Goal: Obtain resource: Download file/media

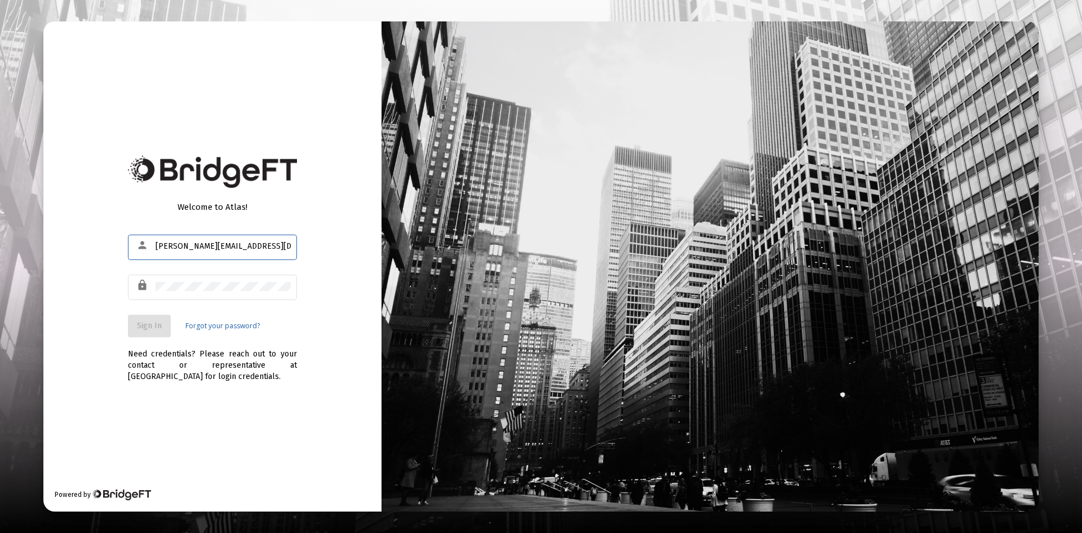
click at [220, 248] on input "[PERSON_NAME][EMAIL_ADDRESS][DOMAIN_NAME]" at bounding box center [223, 246] width 135 height 9
type input "[EMAIL_ADDRESS][DOMAIN_NAME]"
click at [159, 326] on span "Sign In" at bounding box center [149, 326] width 25 height 10
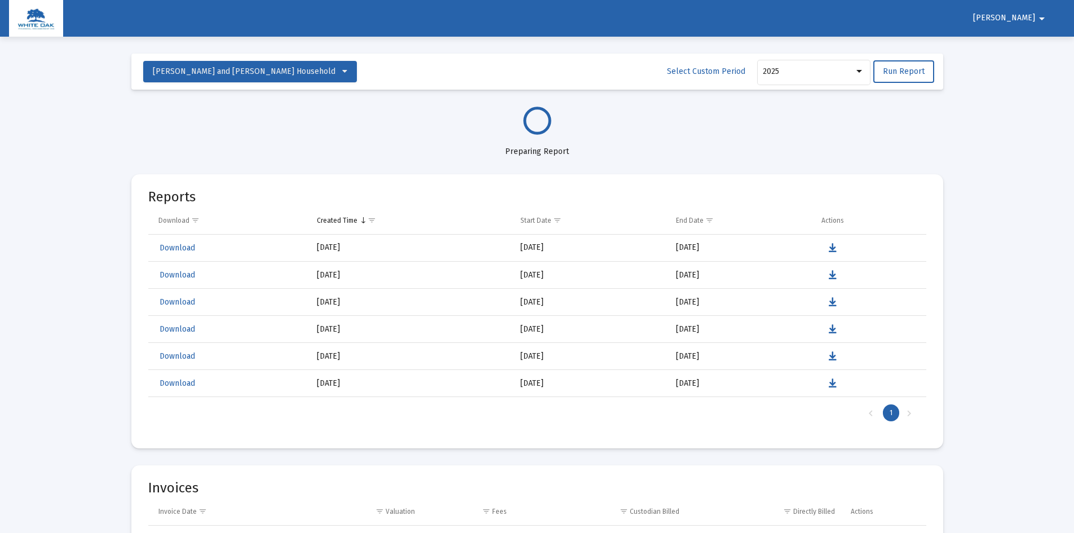
select select "View all"
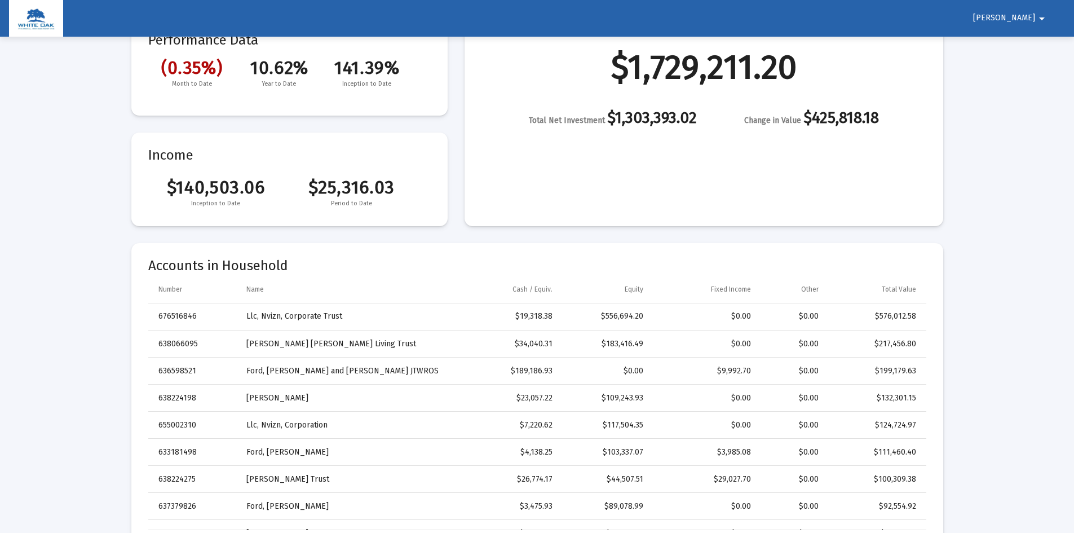
scroll to position [4, 0]
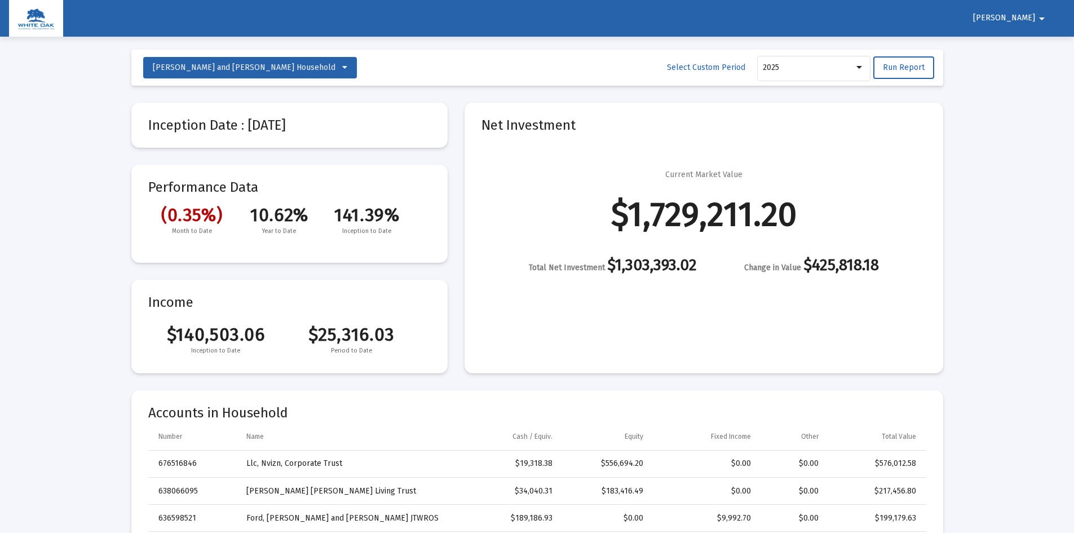
click at [1029, 17] on span "[PERSON_NAME]" at bounding box center [1004, 19] width 62 height 10
click at [1035, 52] on button "Logout" at bounding box center [1033, 47] width 63 height 27
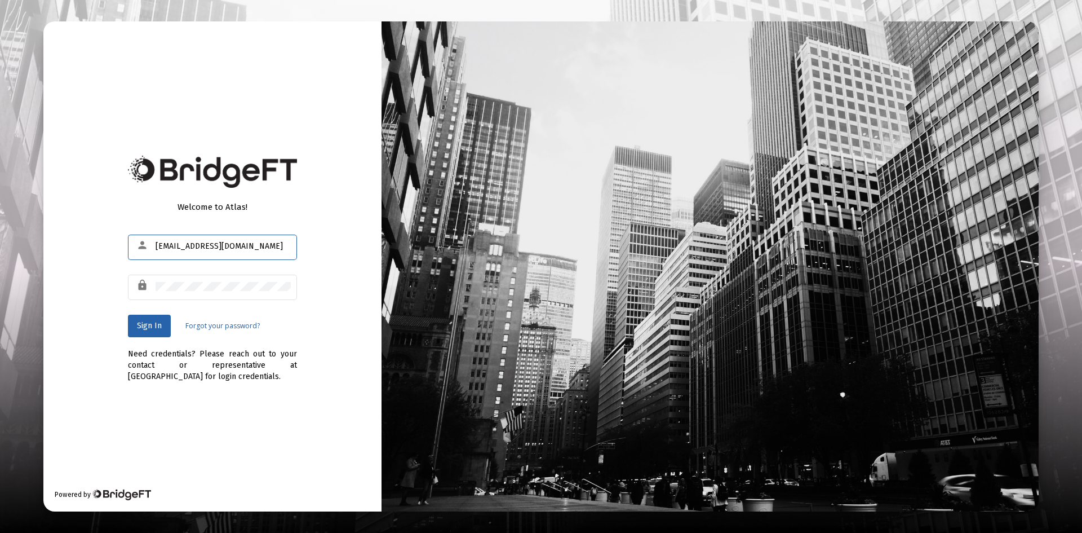
click at [243, 243] on input "[EMAIL_ADDRESS][DOMAIN_NAME]" at bounding box center [223, 246] width 135 height 9
type input "[PERSON_NAME][EMAIL_ADDRESS][DOMAIN_NAME]"
click at [159, 323] on span "Sign In" at bounding box center [149, 326] width 25 height 10
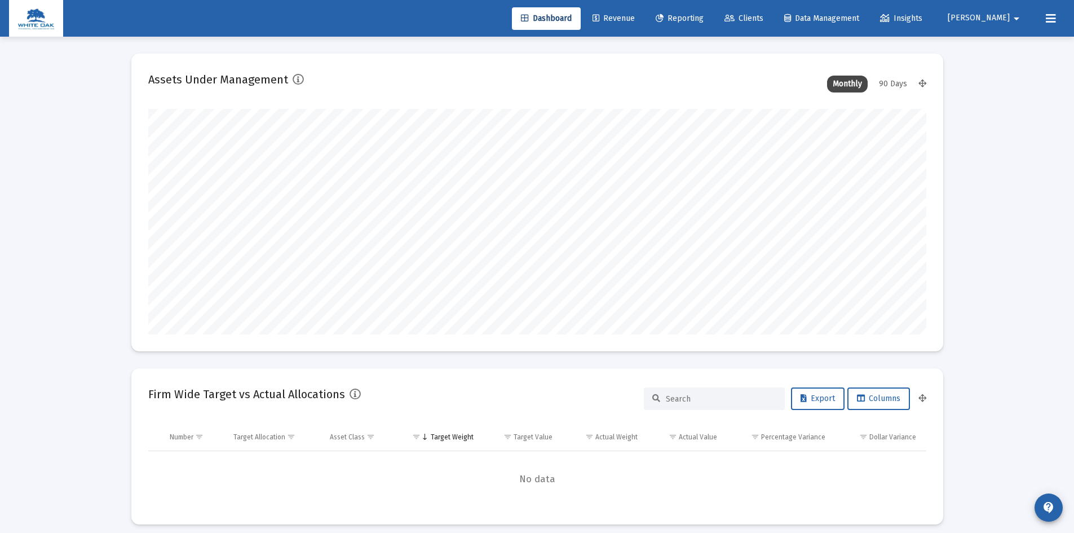
scroll to position [225, 419]
type input "[DATE]"
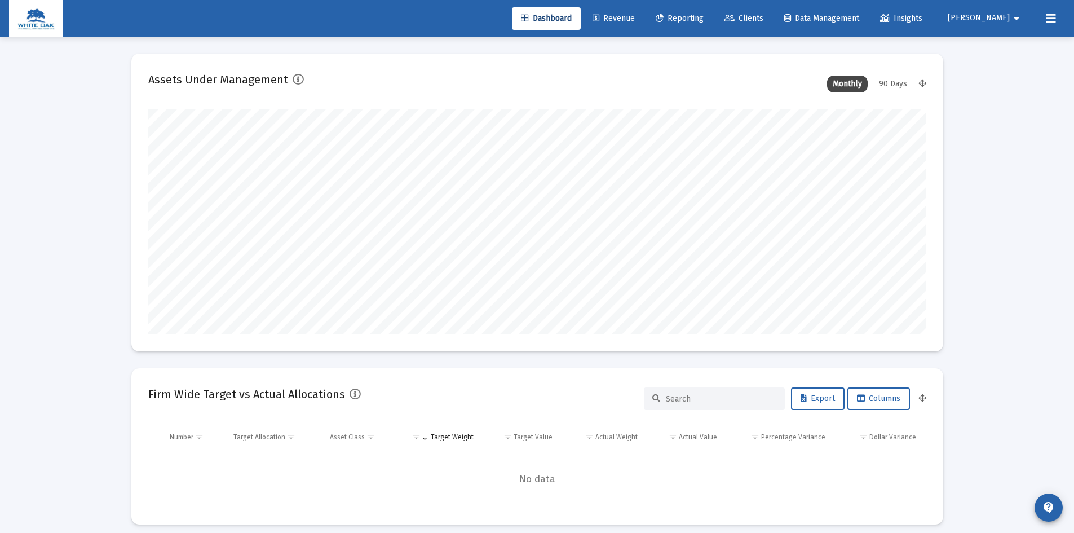
click at [1016, 19] on mat-icon "arrow_drop_down" at bounding box center [1016, 18] width 14 height 23
click at [1010, 48] on span "Settings" at bounding box center [1015, 47] width 33 height 27
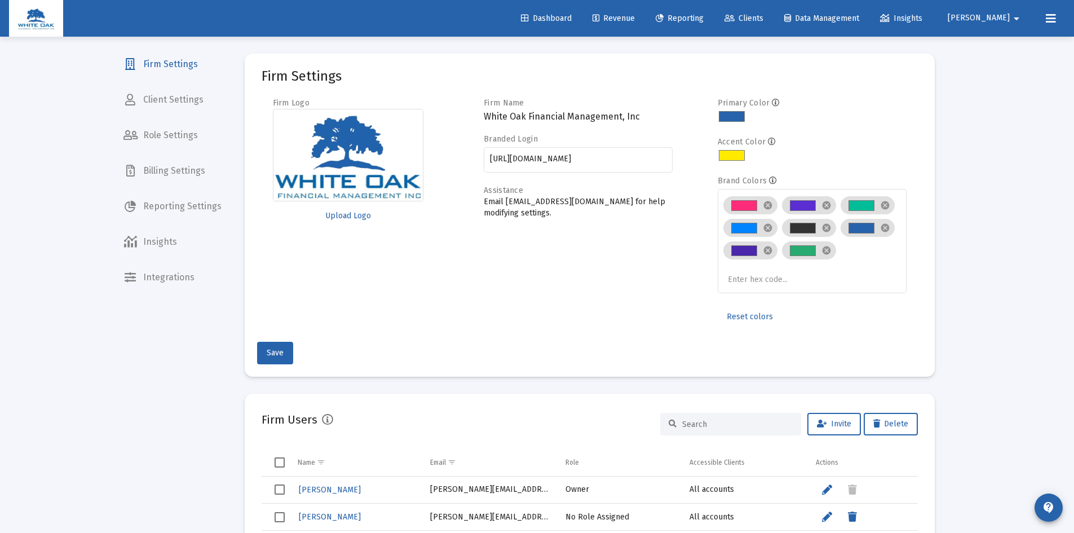
click at [167, 207] on span "Reporting Settings" at bounding box center [172, 206] width 116 height 27
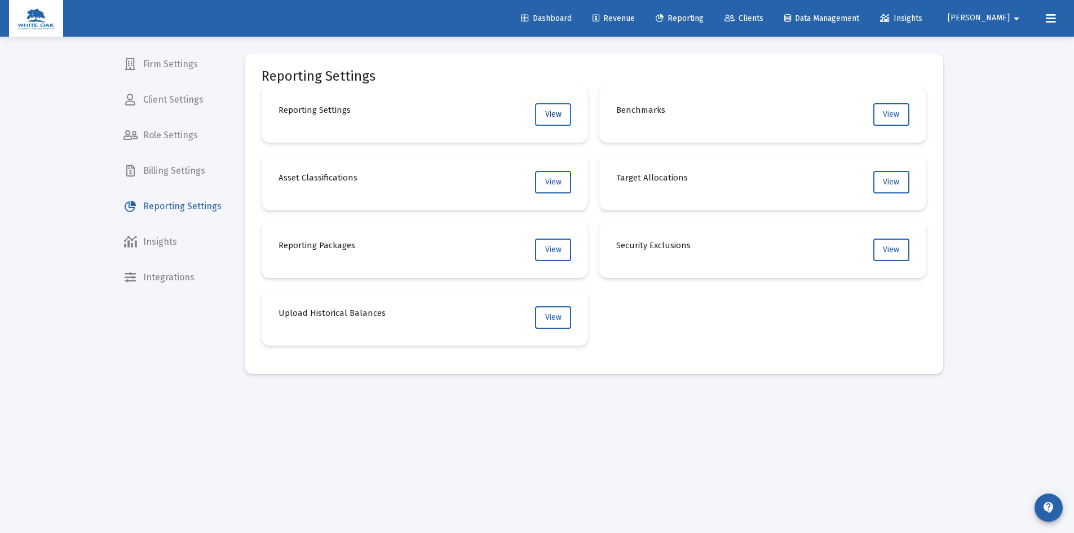
click at [556, 116] on span "View" at bounding box center [553, 114] width 16 height 10
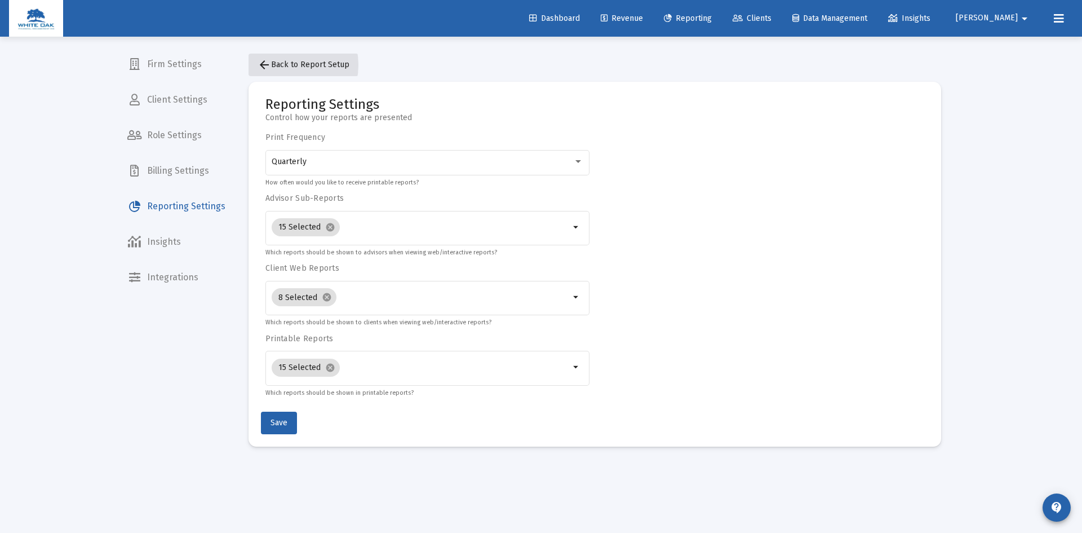
click at [280, 65] on span "arrow_back Back to Report Setup" at bounding box center [304, 65] width 92 height 10
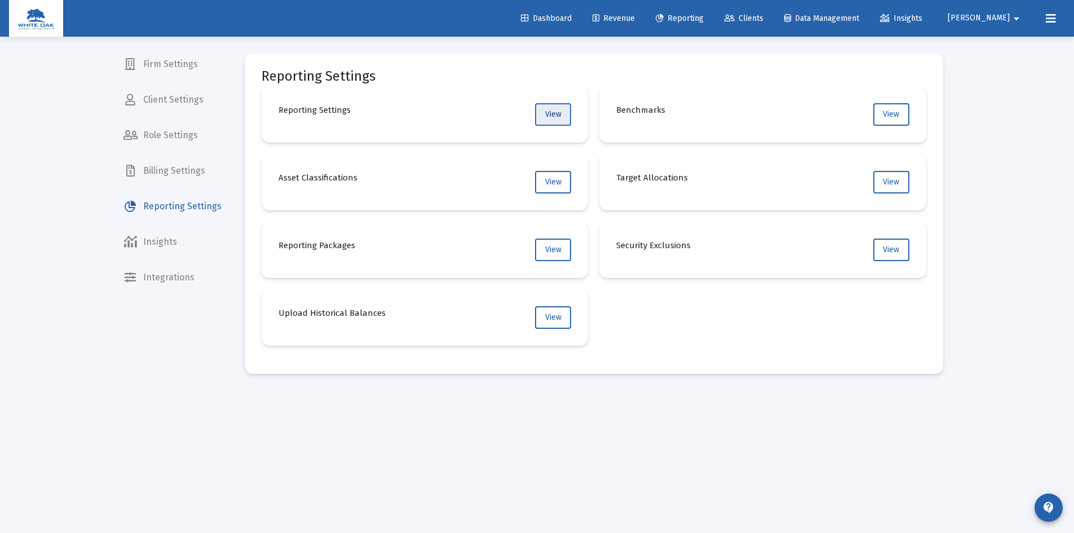
click at [561, 114] on button "View" at bounding box center [553, 114] width 36 height 23
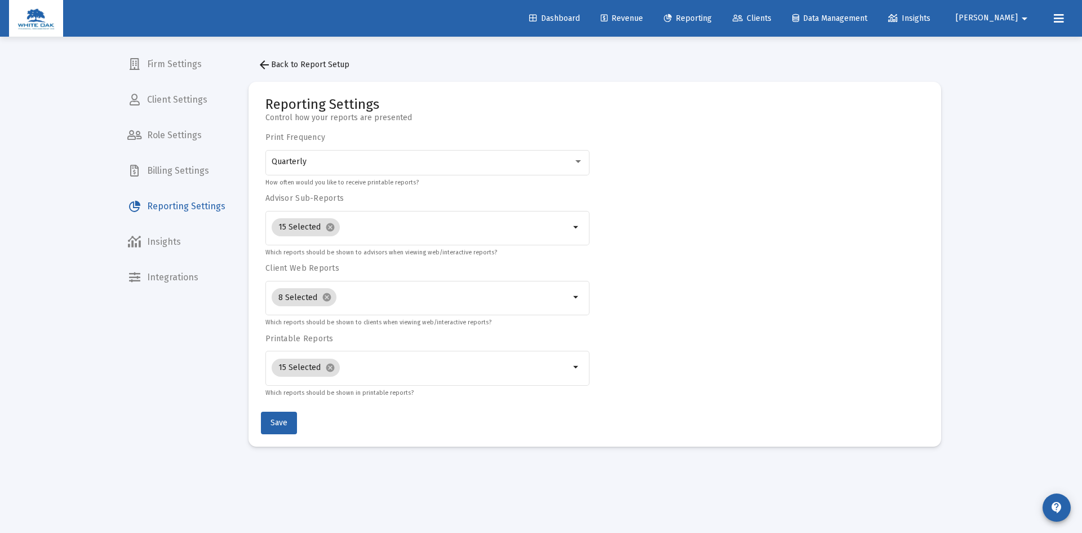
click at [1001, 17] on span "[PERSON_NAME]" at bounding box center [987, 19] width 62 height 10
click at [1005, 74] on button "Logout" at bounding box center [1016, 74] width 67 height 27
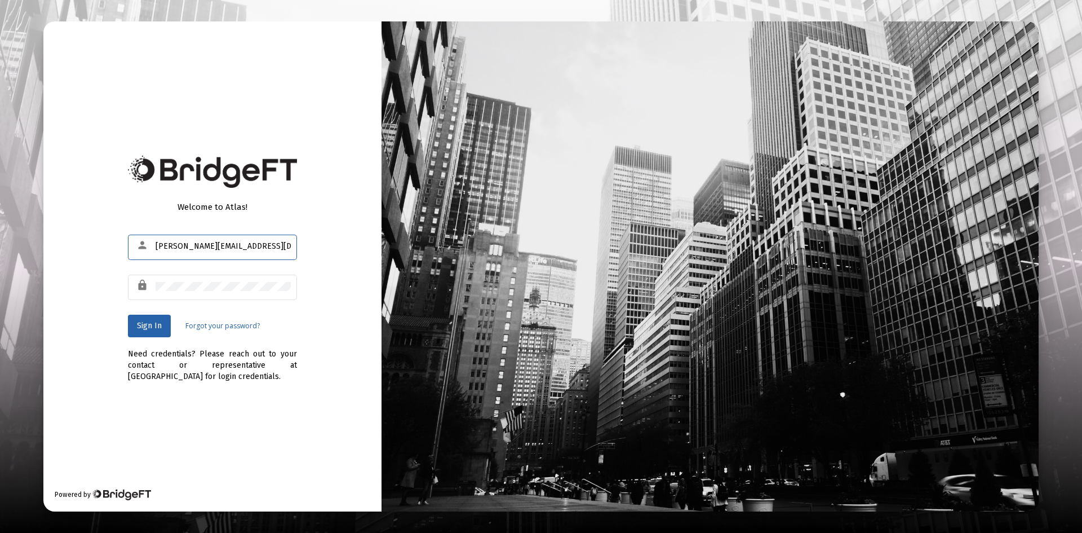
click at [230, 250] on input "[PERSON_NAME][EMAIL_ADDRESS][DOMAIN_NAME]" at bounding box center [223, 246] width 135 height 9
type input "[EMAIL_ADDRESS][DOMAIN_NAME]"
click at [154, 325] on span "Sign In" at bounding box center [149, 326] width 25 height 10
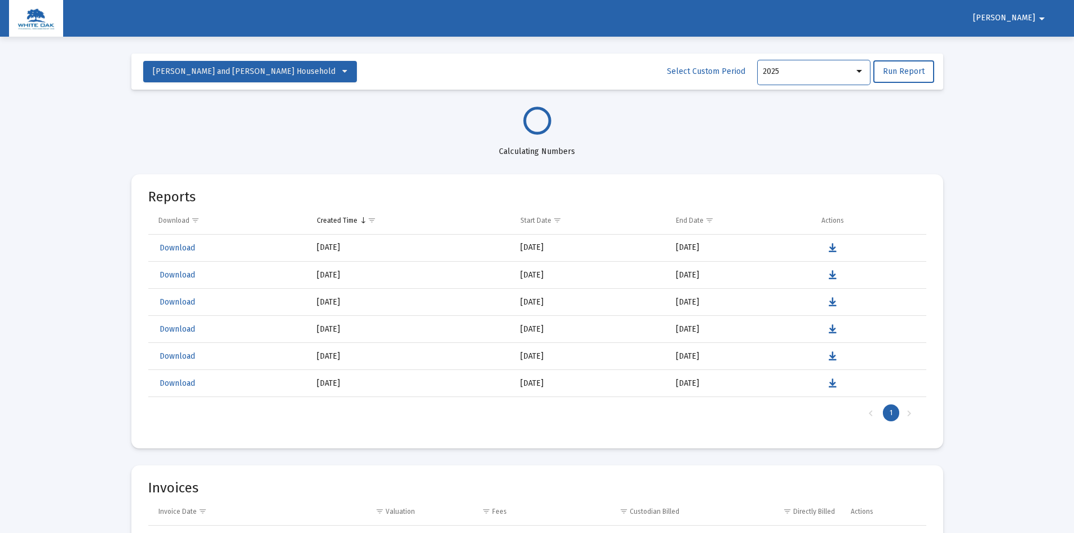
click at [813, 69] on div "2025" at bounding box center [807, 71] width 91 height 9
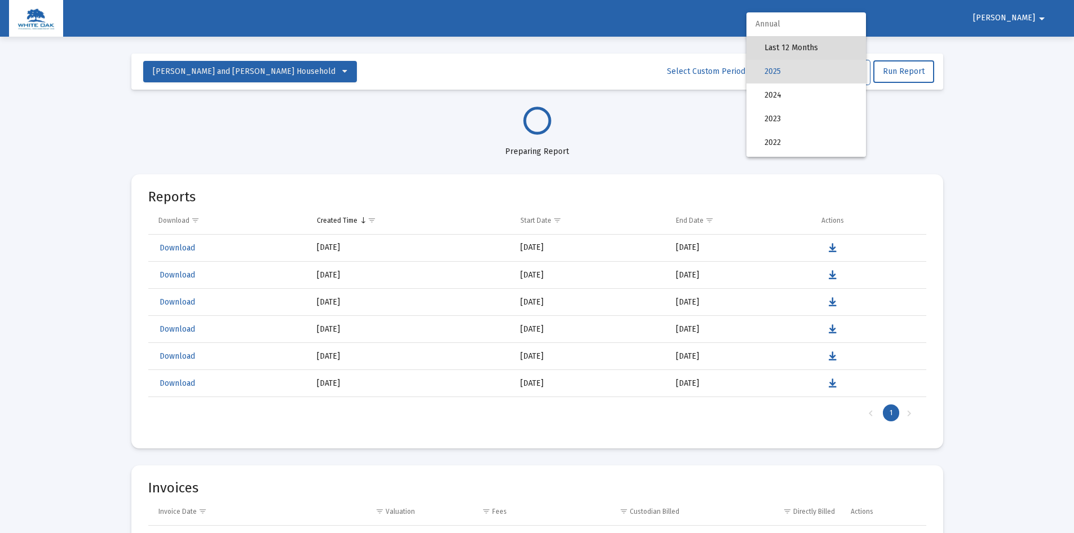
click at [815, 45] on span "Last 12 Months" at bounding box center [810, 48] width 92 height 24
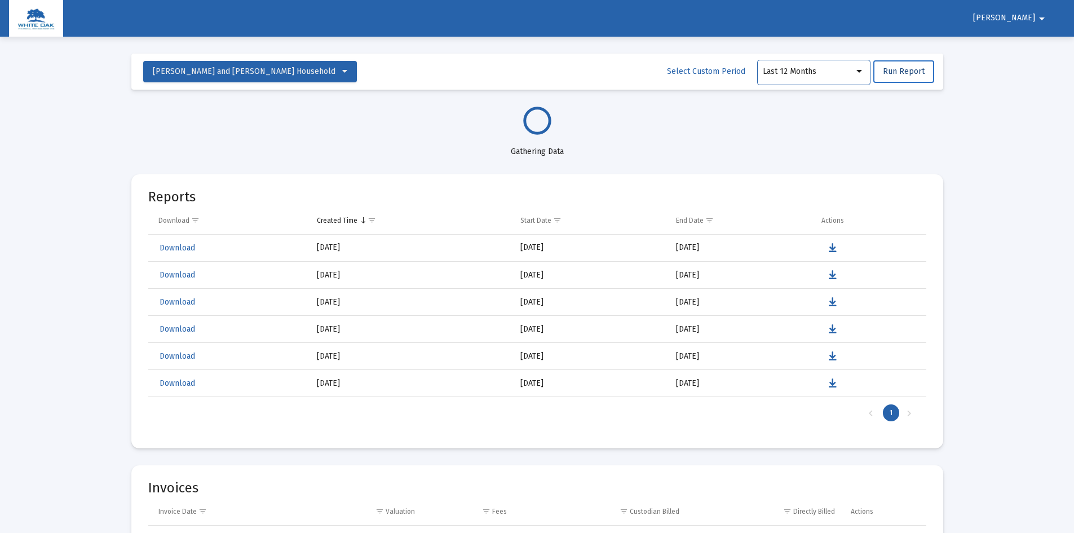
click at [906, 72] on span "Run Report" at bounding box center [903, 71] width 42 height 10
select select "View all"
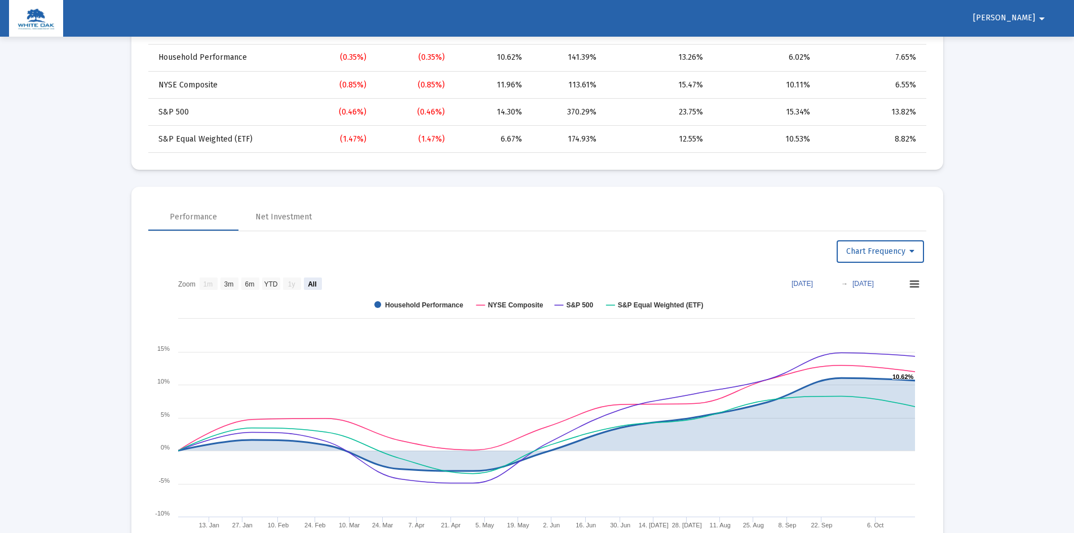
scroll to position [789, 0]
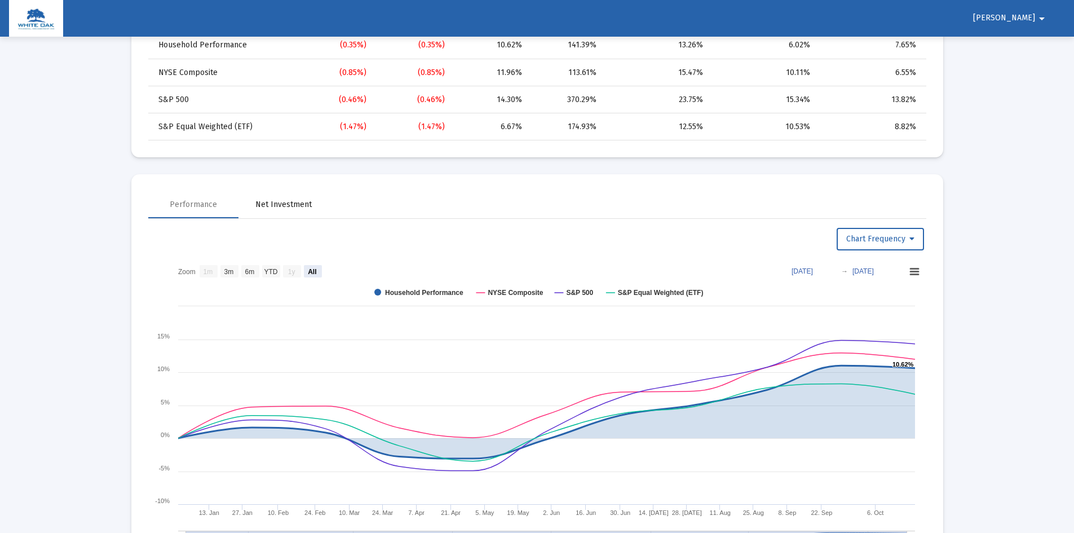
click at [295, 201] on div "Net Investment" at bounding box center [283, 204] width 56 height 11
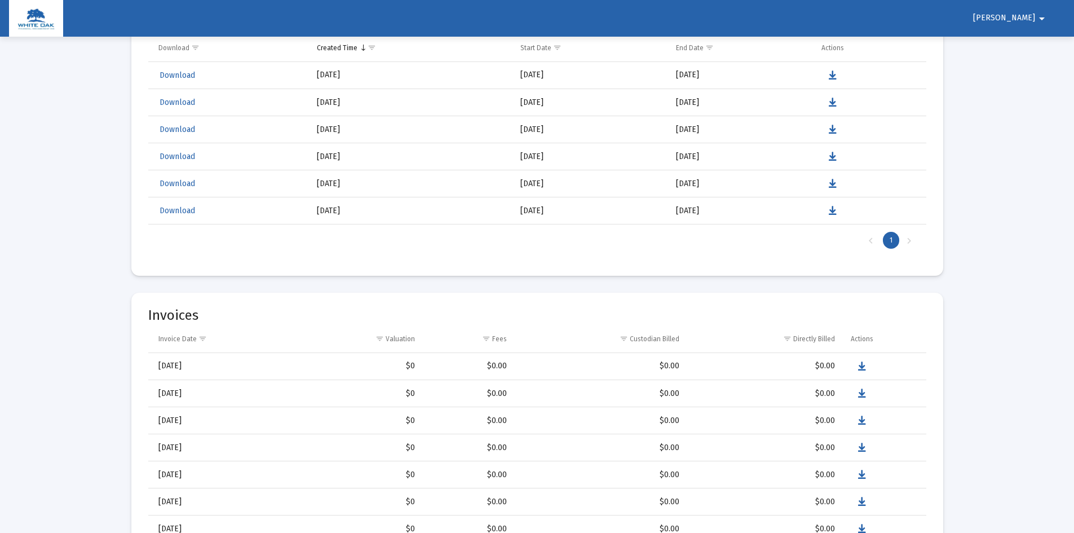
scroll to position [2761, 0]
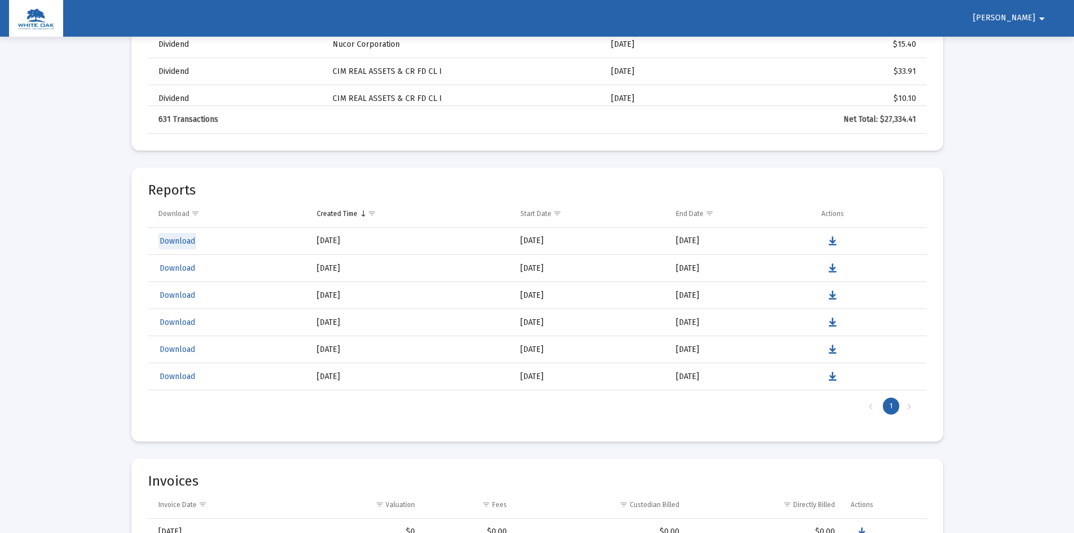
click at [172, 242] on span "Download" at bounding box center [177, 241] width 36 height 10
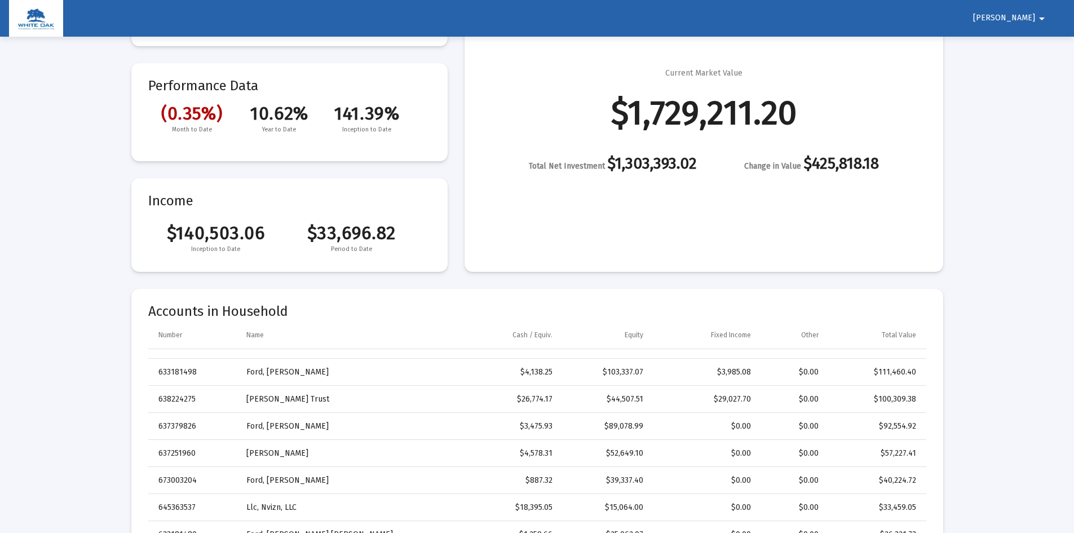
scroll to position [0, 0]
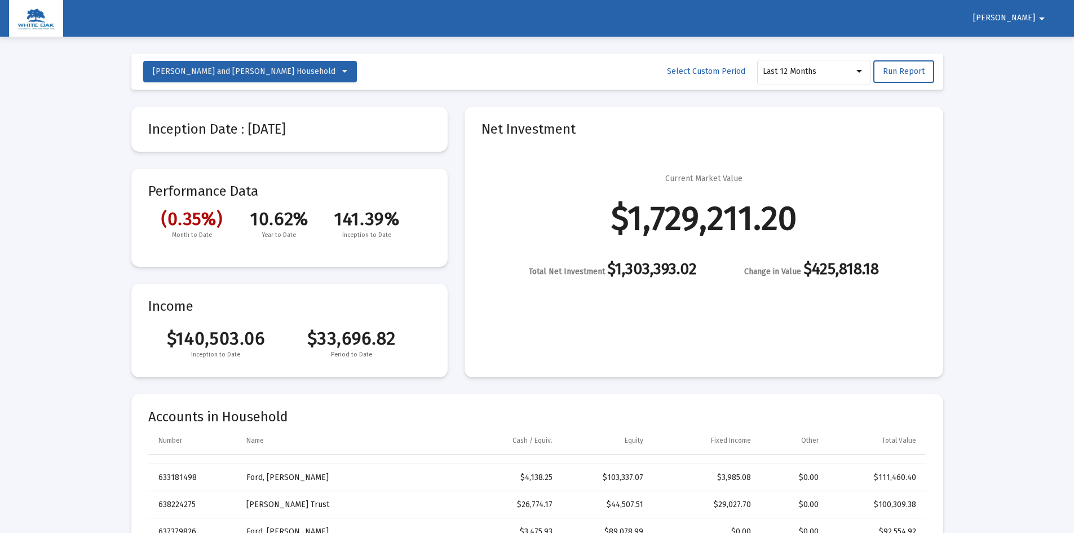
click at [1032, 18] on span "[PERSON_NAME]" at bounding box center [1004, 19] width 62 height 10
click at [1030, 47] on button "Logout" at bounding box center [1033, 47] width 63 height 27
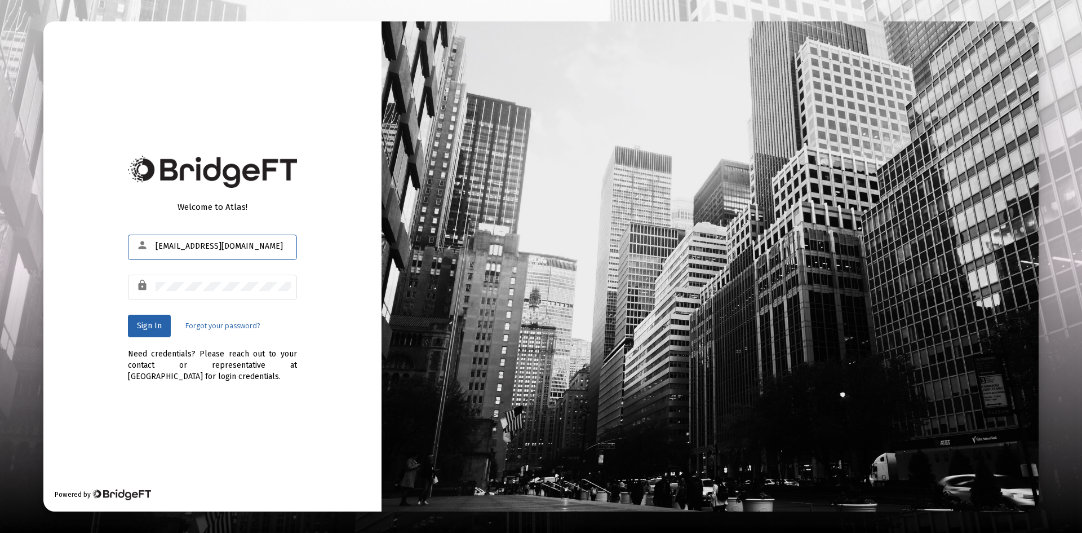
click at [202, 246] on input "[EMAIL_ADDRESS][DOMAIN_NAME]" at bounding box center [223, 246] width 135 height 9
type input "[PERSON_NAME][EMAIL_ADDRESS][DOMAIN_NAME]"
click at [154, 326] on span "Sign In" at bounding box center [149, 326] width 25 height 10
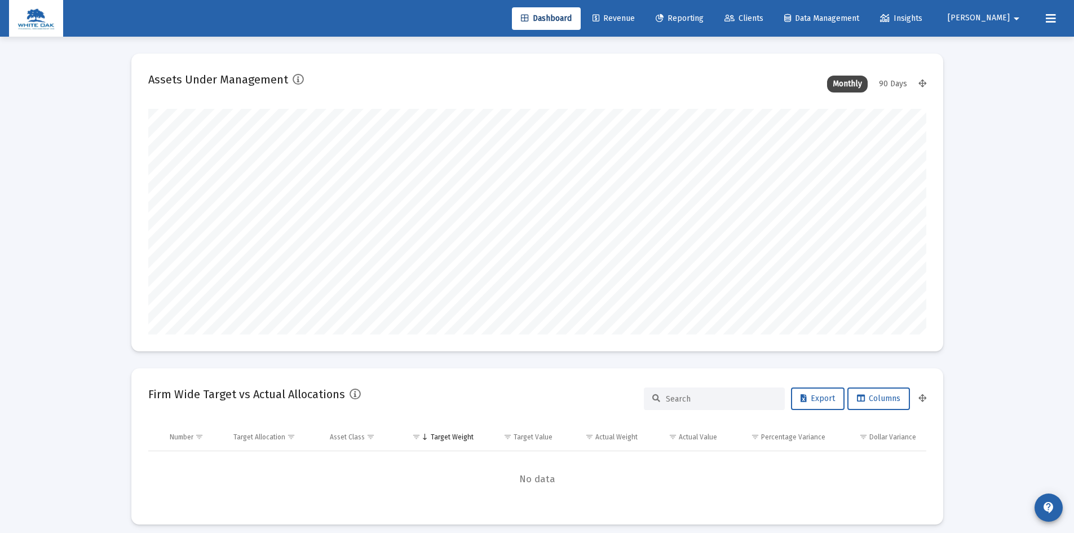
scroll to position [225, 419]
type input "[DATE]"
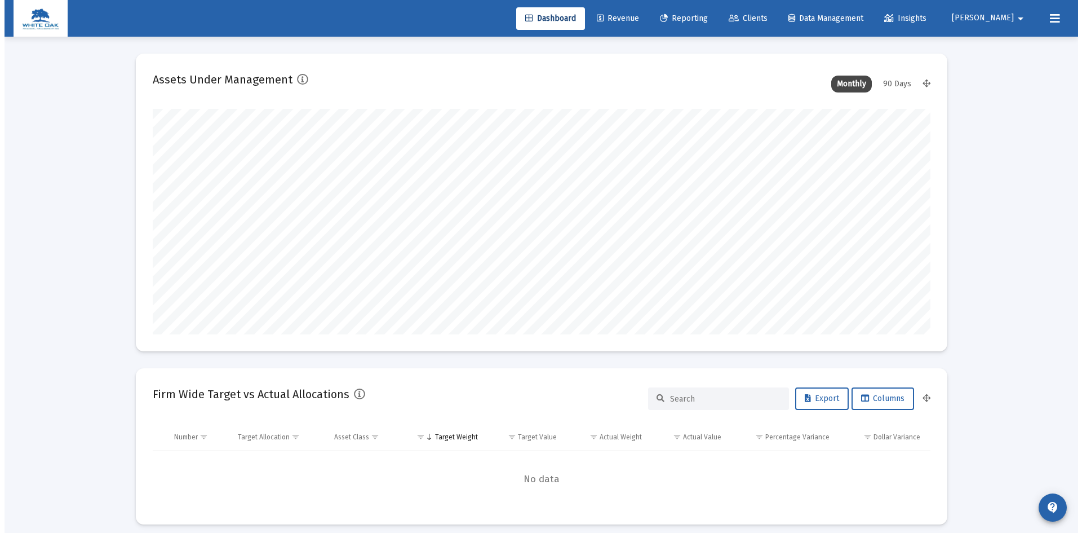
scroll to position [225, 363]
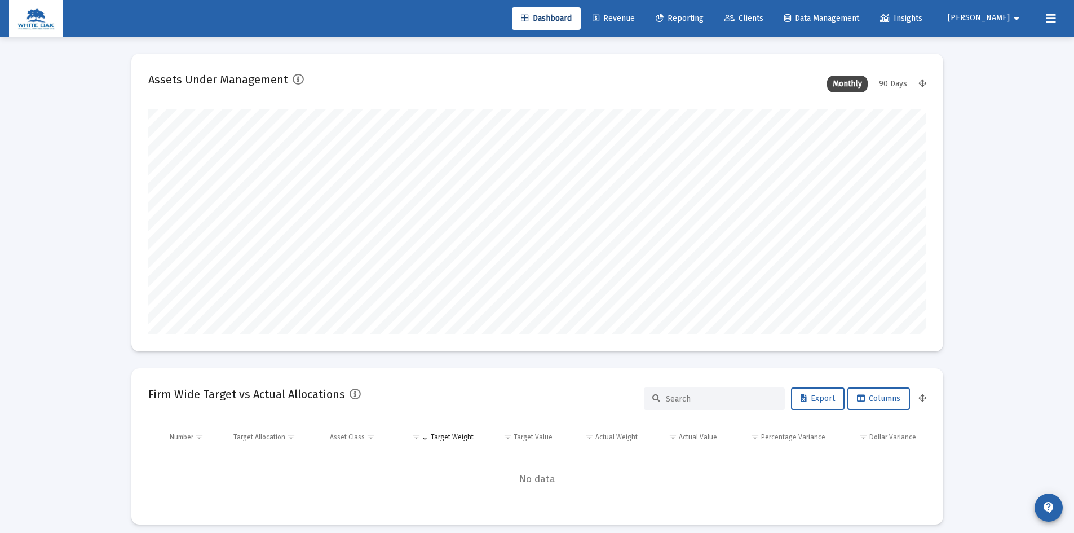
click at [703, 17] on span "Reporting" at bounding box center [679, 19] width 48 height 10
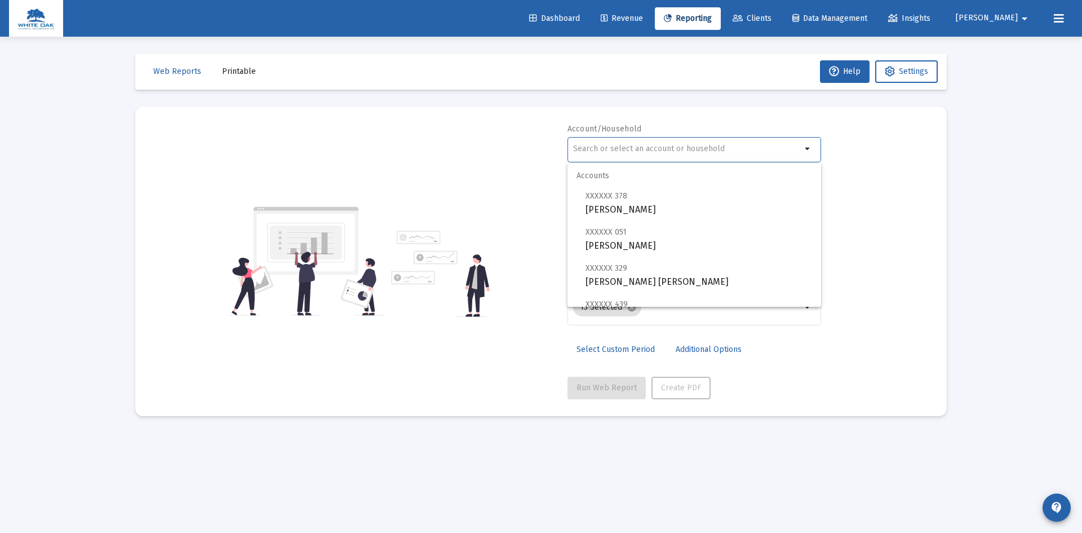
click at [689, 144] on input "text" at bounding box center [687, 148] width 228 height 9
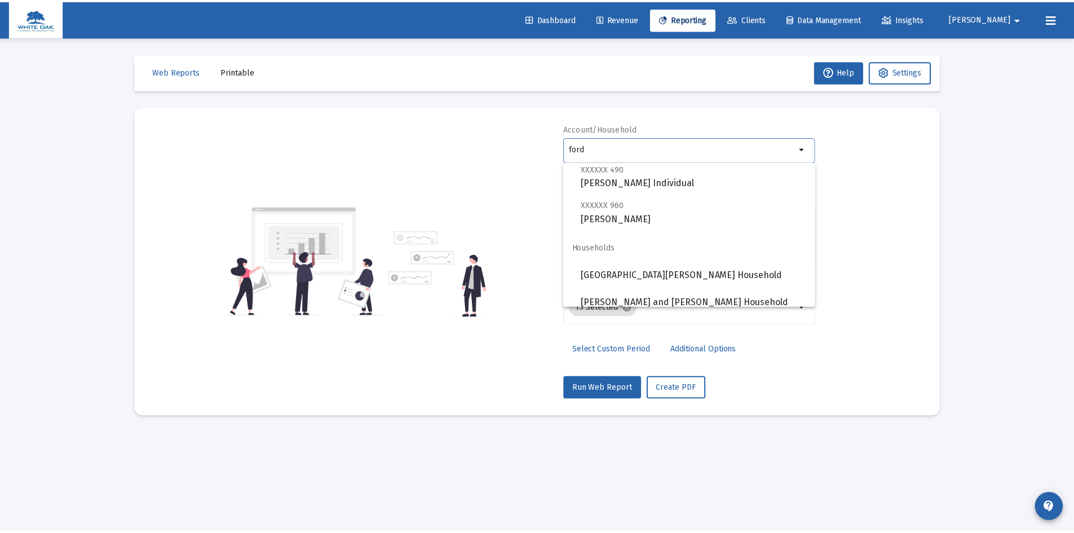
scroll to position [733, 0]
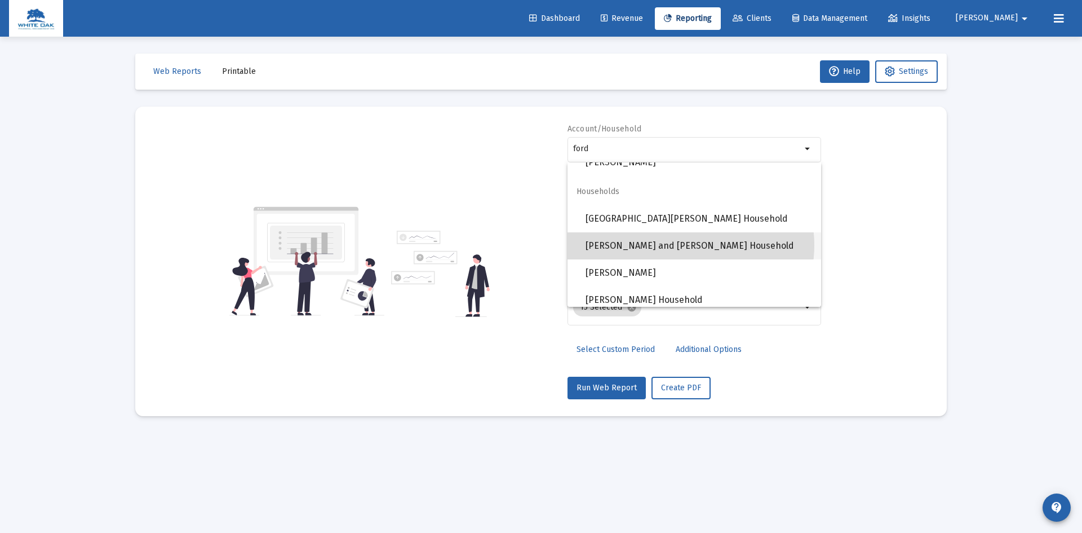
click at [690, 245] on span "[PERSON_NAME] and [PERSON_NAME] Household" at bounding box center [699, 245] width 227 height 27
type input "[PERSON_NAME] and [PERSON_NAME] Household"
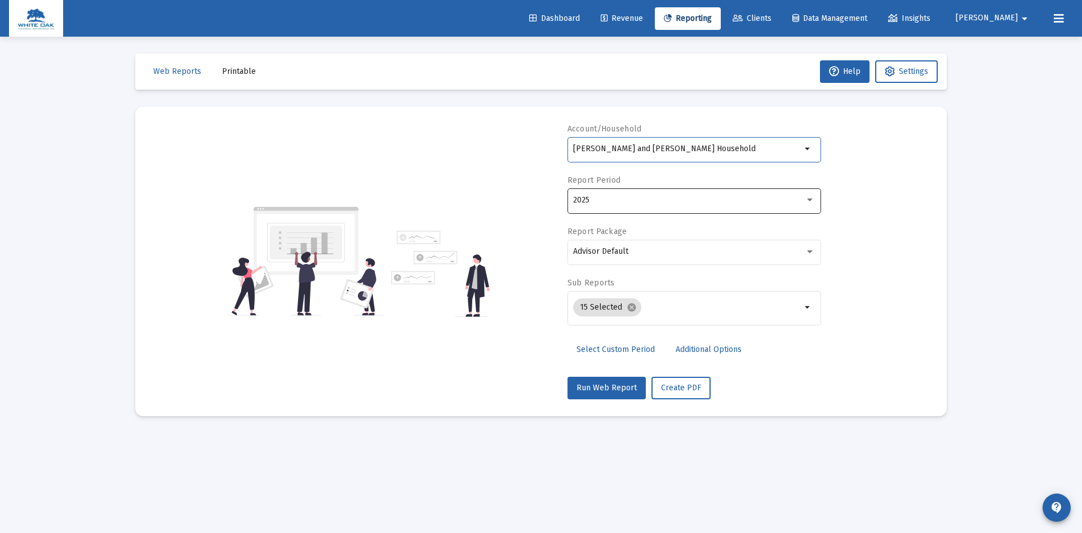
click at [655, 205] on div "2025" at bounding box center [694, 200] width 242 height 28
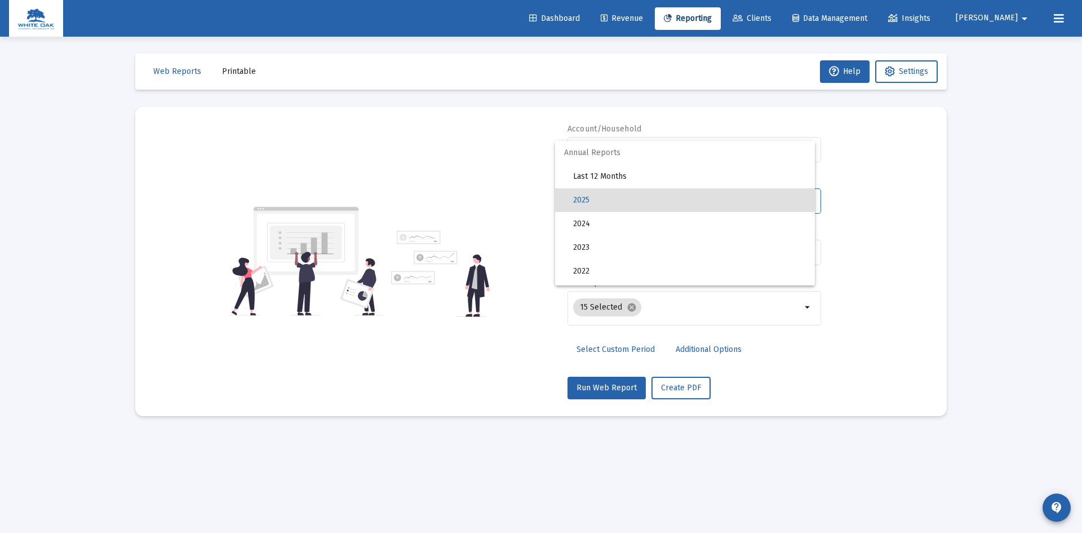
click at [655, 205] on span "2025" at bounding box center [689, 200] width 233 height 24
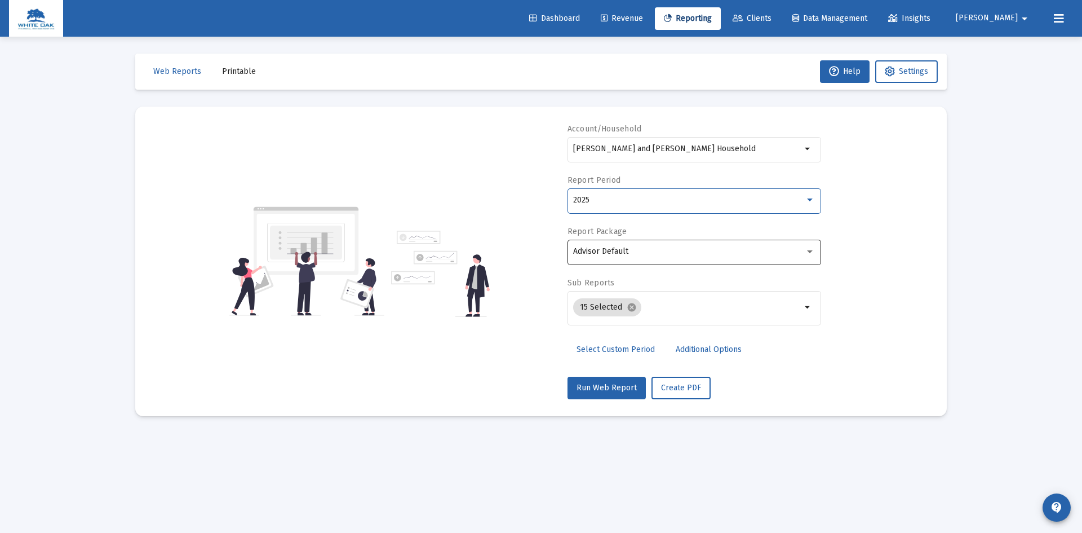
click at [755, 256] on div "Advisor Default" at bounding box center [694, 251] width 242 height 28
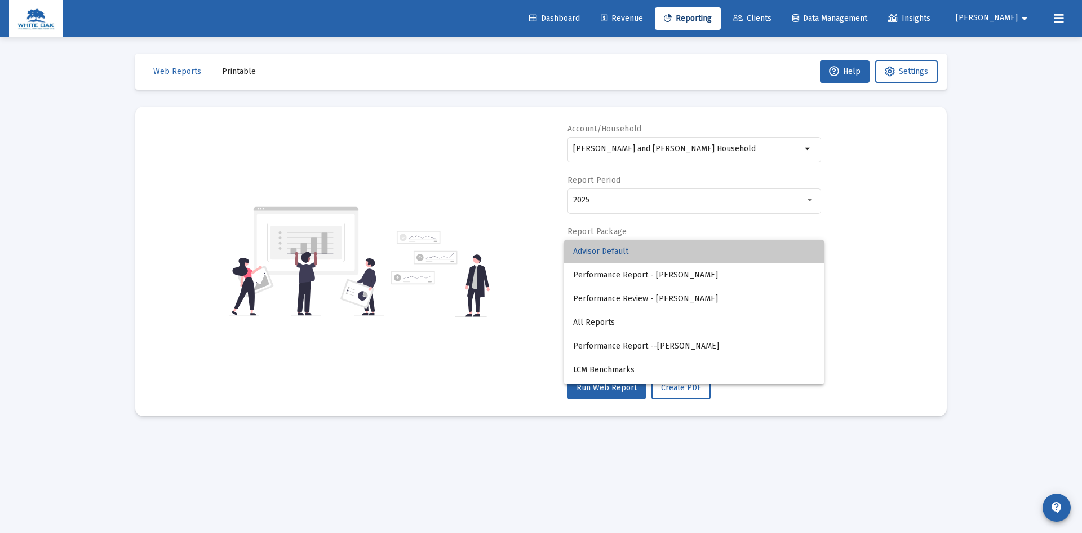
click at [755, 256] on span "Advisor Default" at bounding box center [694, 251] width 242 height 24
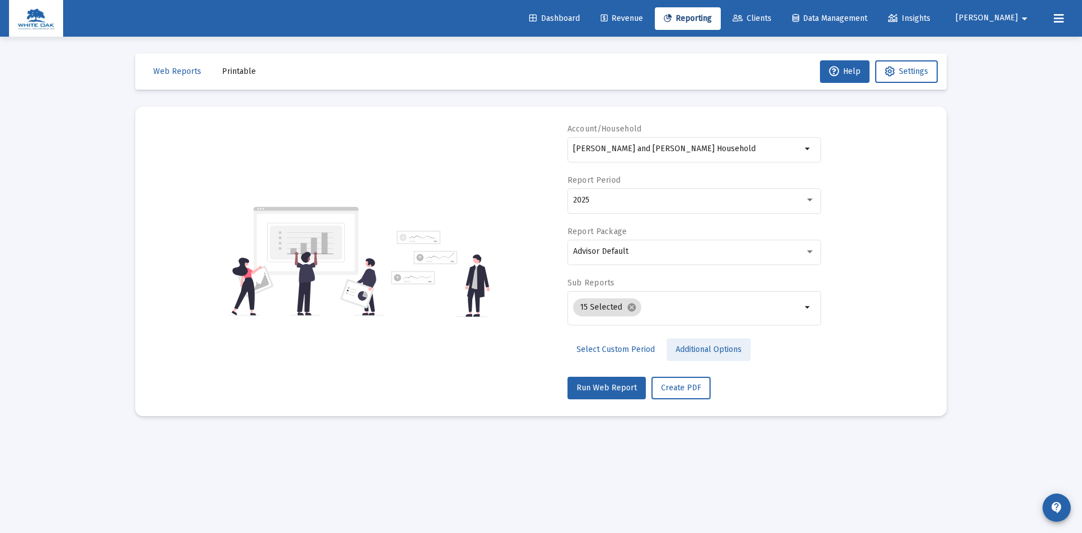
click at [680, 348] on span "Additional Options" at bounding box center [709, 349] width 66 height 10
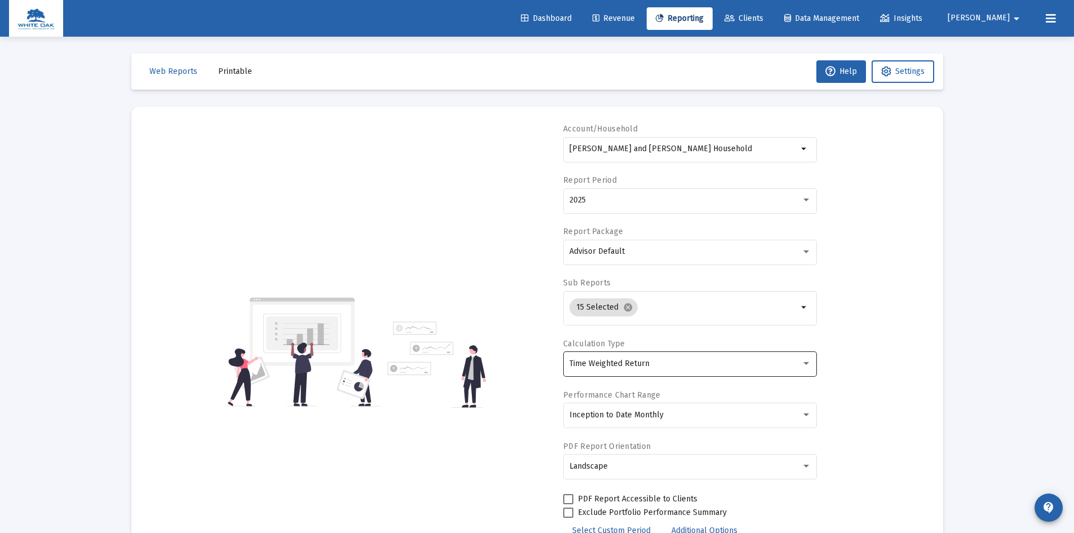
click at [671, 362] on div "Time Weighted Return" at bounding box center [685, 363] width 232 height 9
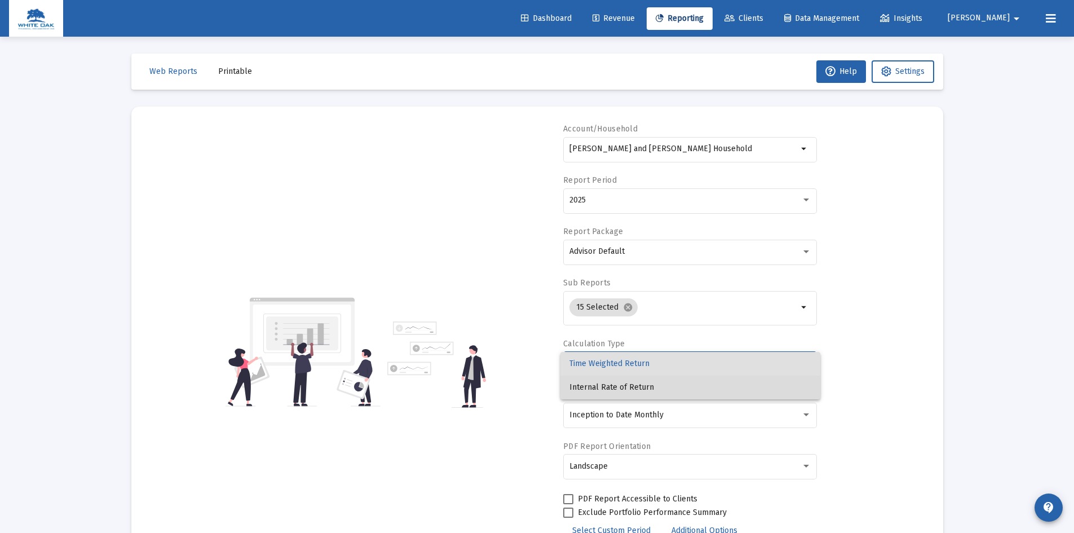
click at [633, 385] on span "Internal Rate of Return" at bounding box center [690, 387] width 242 height 24
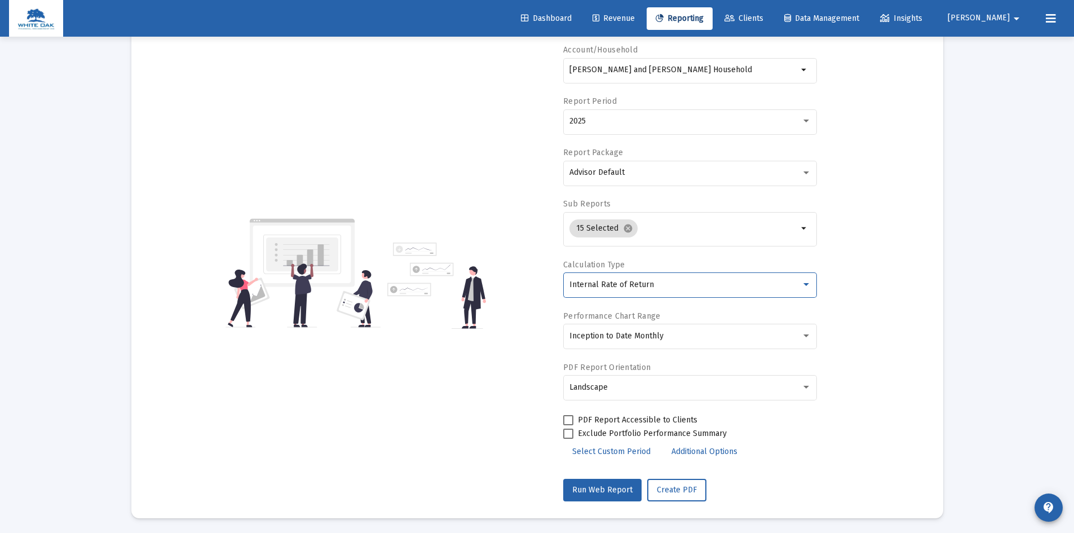
scroll to position [81, 0]
click at [716, 330] on div "Inception to Date Monthly" at bounding box center [685, 333] width 232 height 9
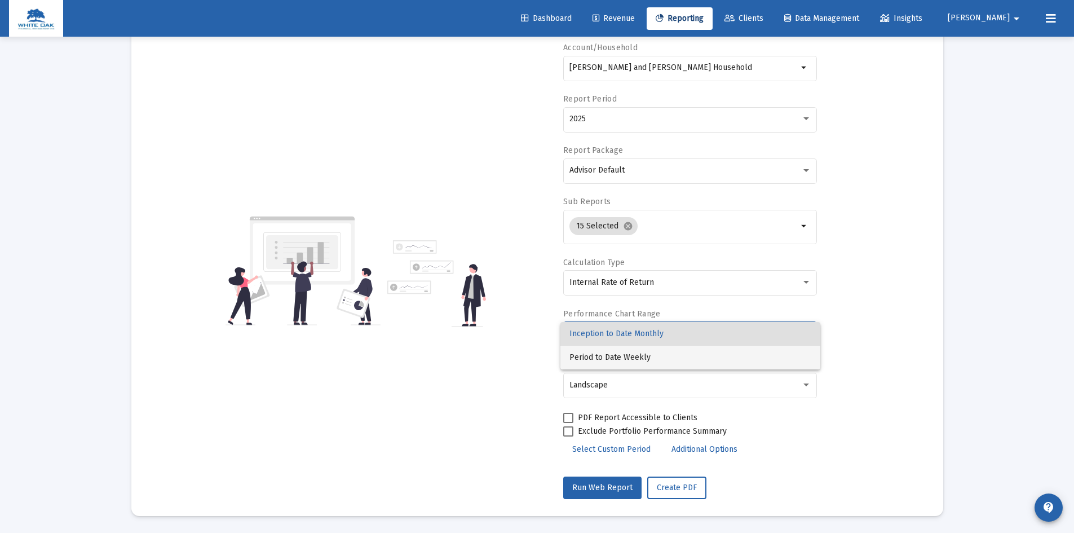
click at [641, 354] on span "Period to Date Weekly" at bounding box center [690, 357] width 242 height 24
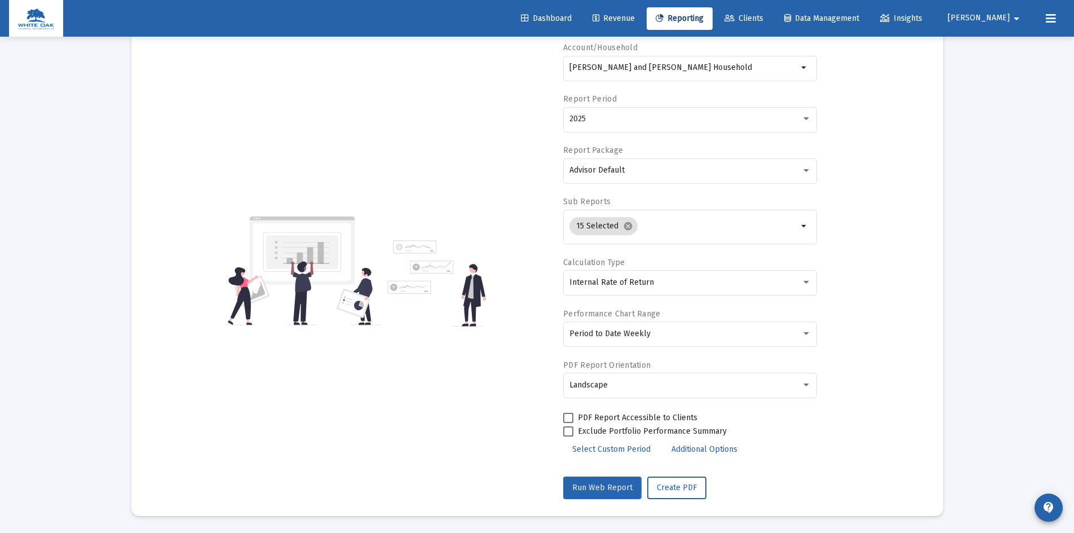
click at [601, 486] on span "Run Web Report" at bounding box center [602, 487] width 60 height 10
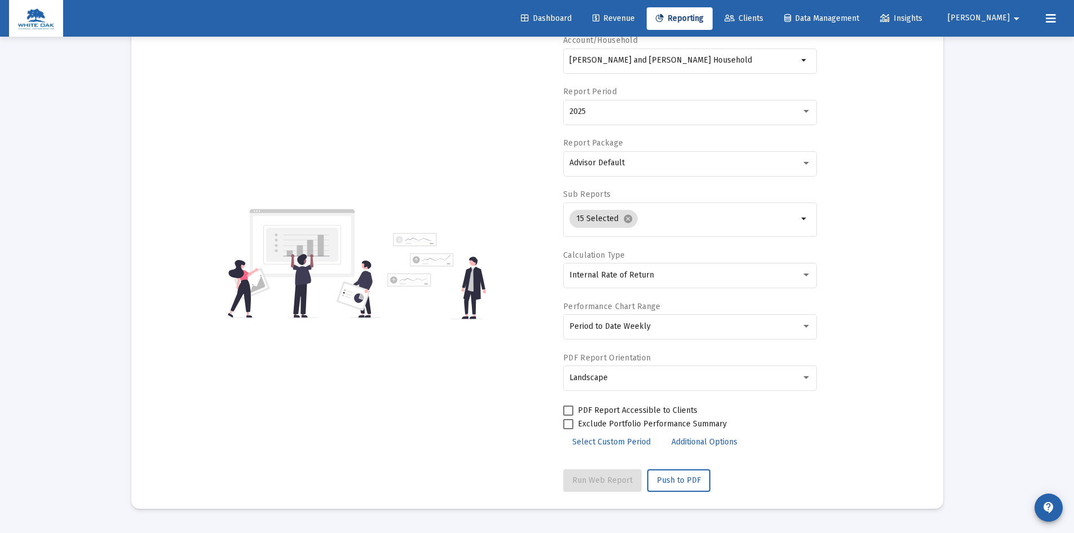
scroll to position [0, 0]
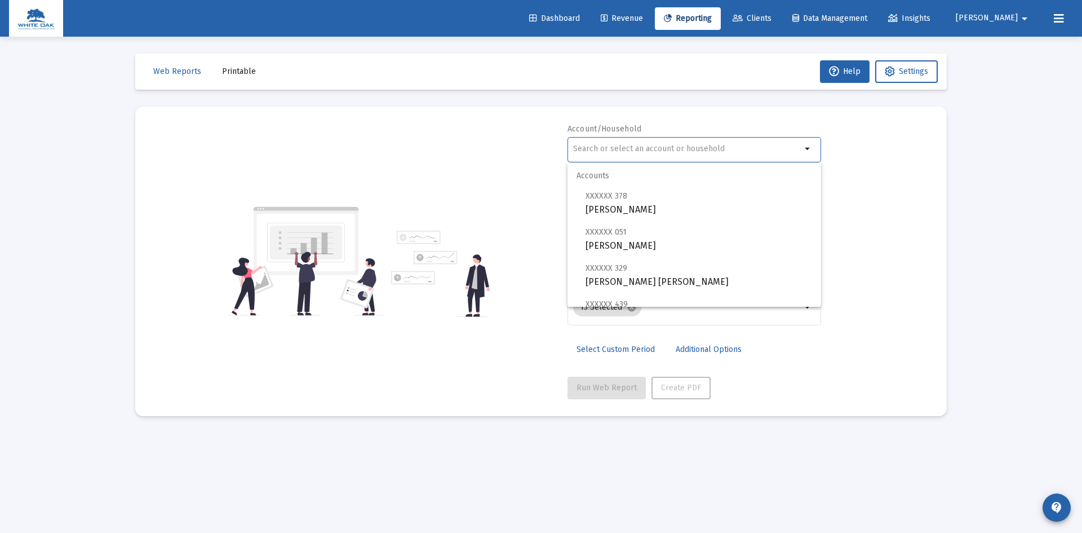
click at [690, 148] on input "text" at bounding box center [687, 148] width 228 height 9
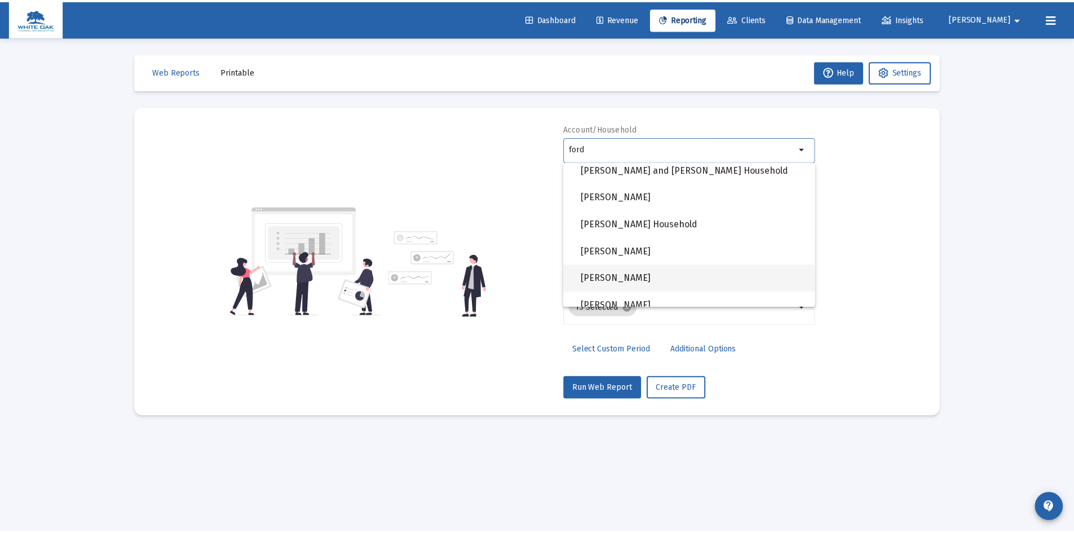
scroll to position [789, 0]
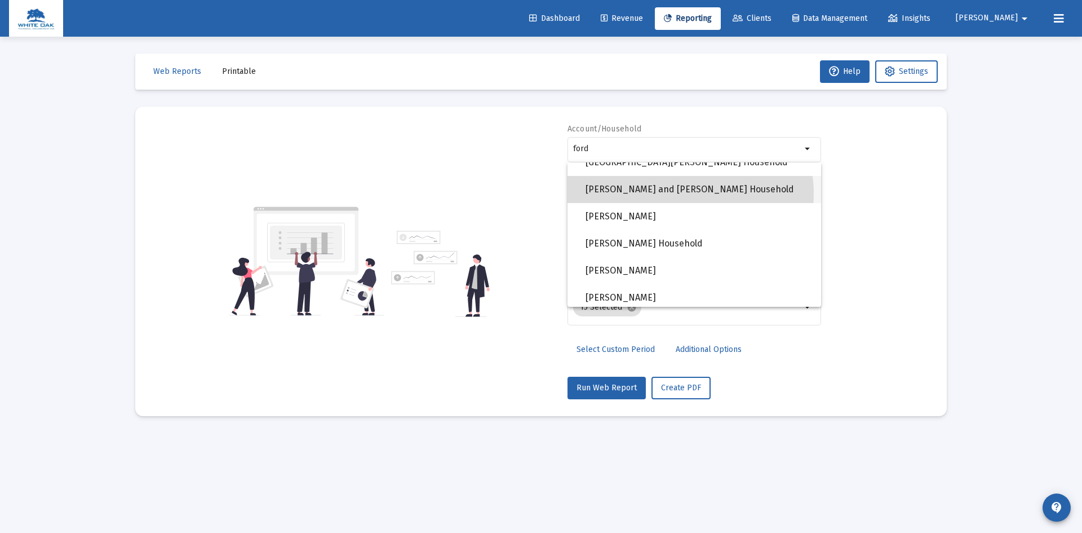
click at [685, 193] on span "[PERSON_NAME] and [PERSON_NAME] Household" at bounding box center [699, 189] width 227 height 27
type input "[PERSON_NAME] and [PERSON_NAME] Household"
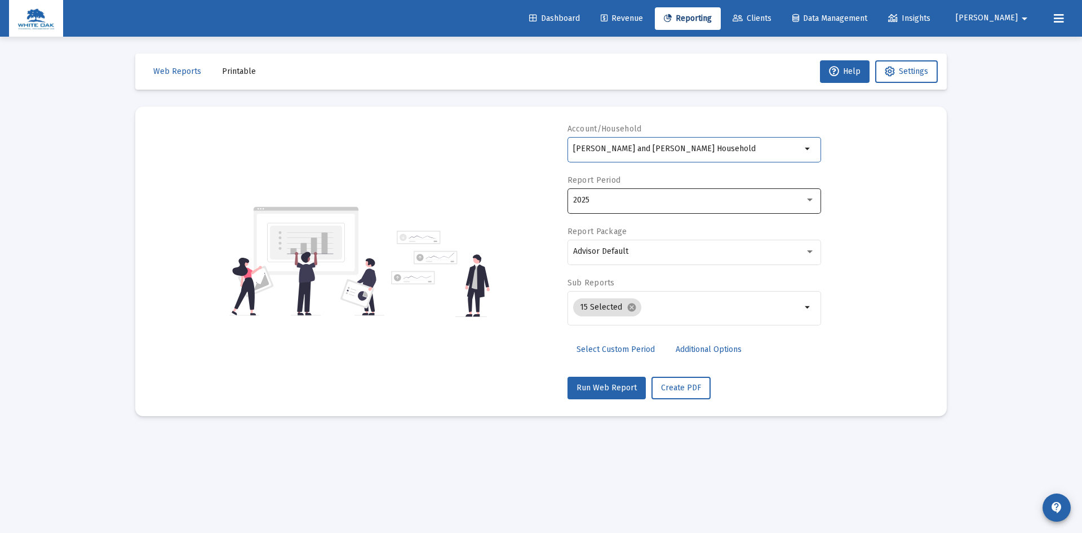
click at [649, 196] on div "2025" at bounding box center [689, 200] width 232 height 9
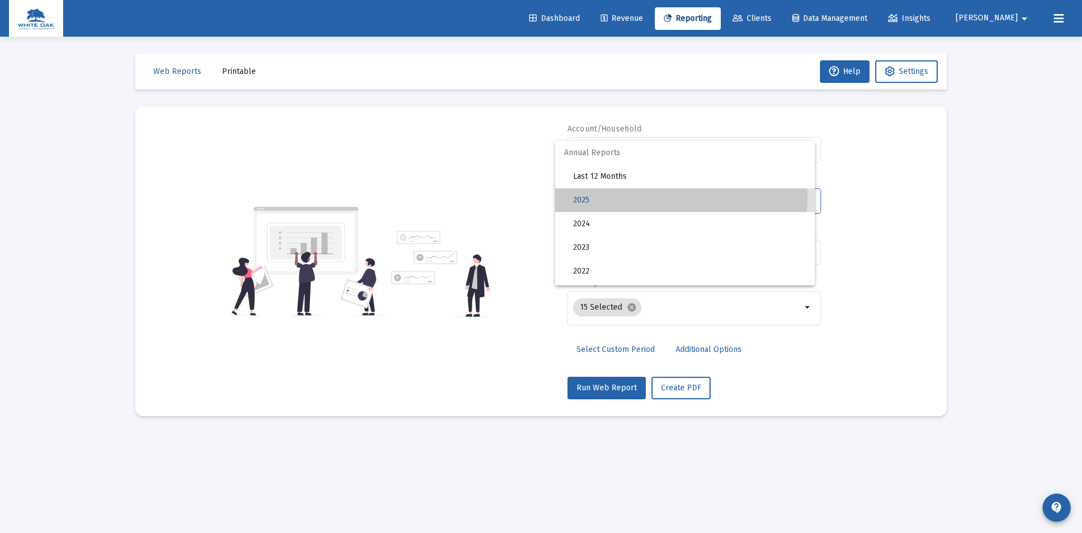
click at [649, 196] on span "2025" at bounding box center [689, 200] width 233 height 24
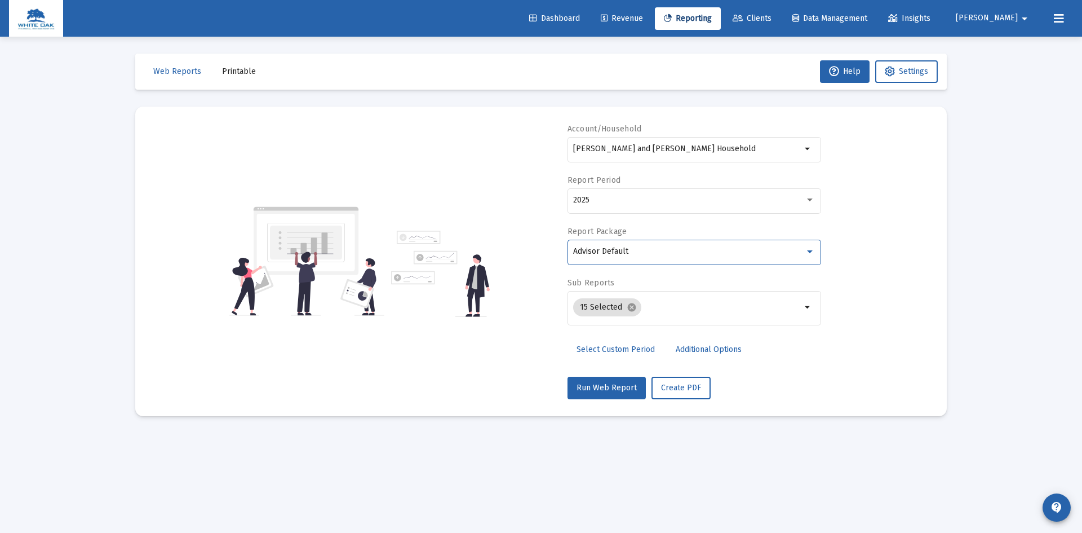
click at [655, 253] on div "Advisor Default" at bounding box center [689, 251] width 232 height 9
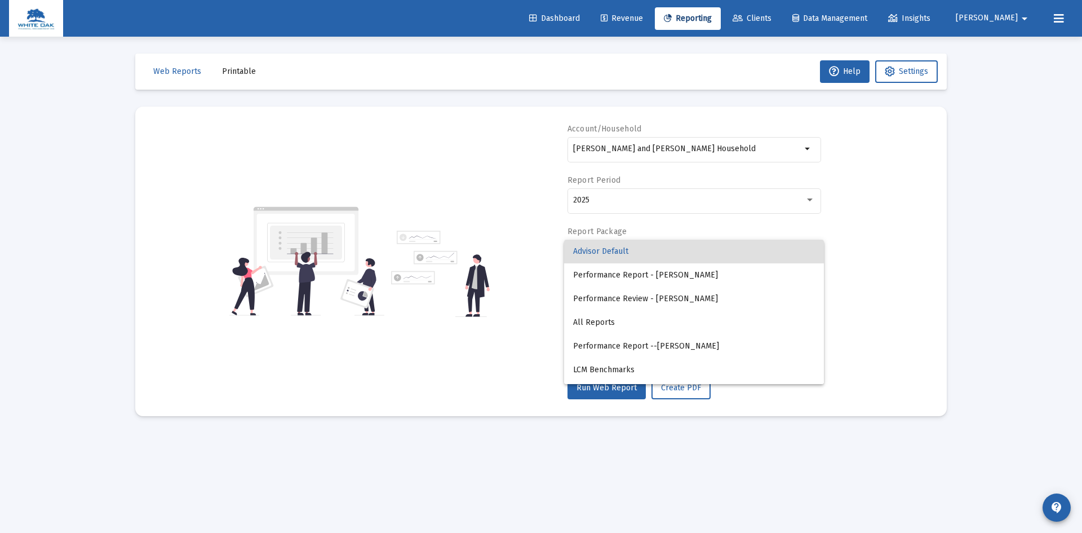
click at [654, 251] on span "Advisor Default" at bounding box center [694, 251] width 242 height 24
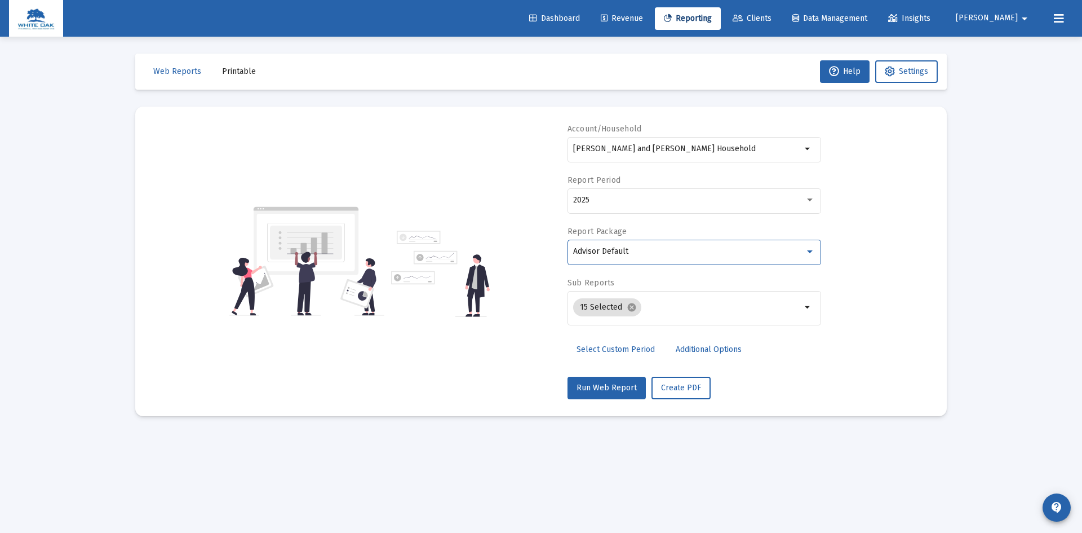
click at [697, 353] on span "Additional Options" at bounding box center [709, 349] width 66 height 10
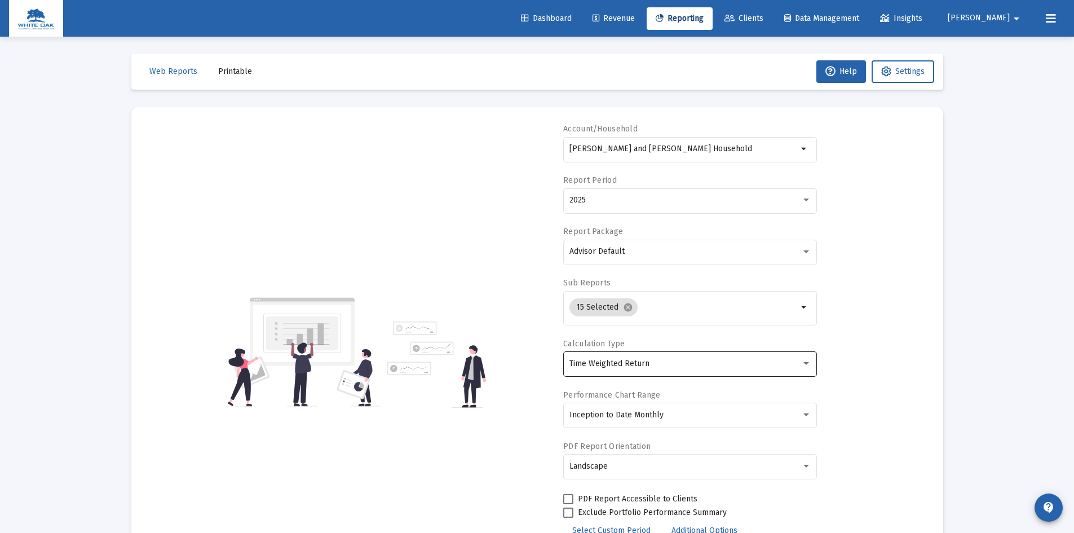
click at [687, 365] on div "Time Weighted Return" at bounding box center [685, 363] width 232 height 9
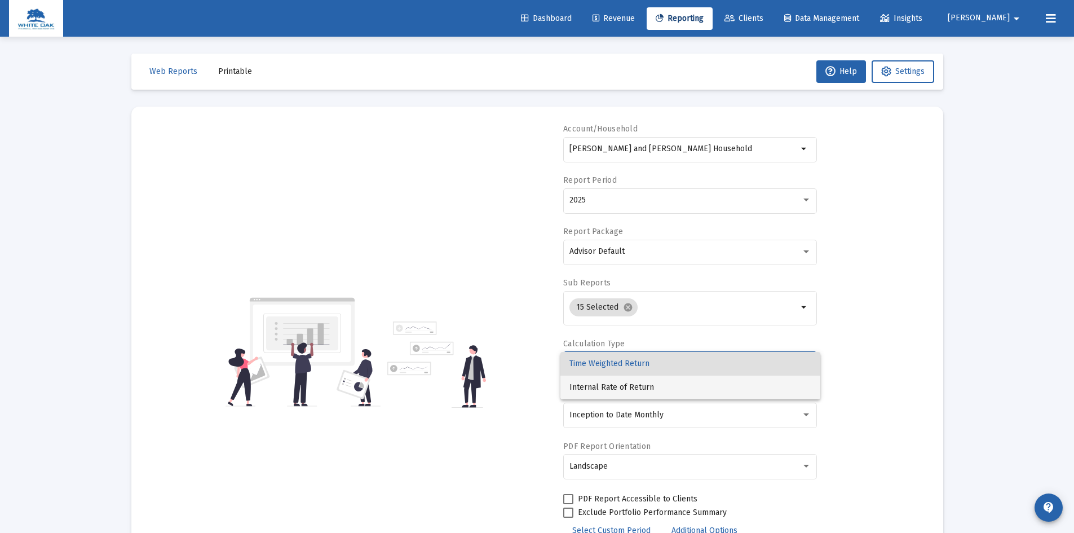
click at [621, 388] on span "Internal Rate of Return" at bounding box center [690, 387] width 242 height 24
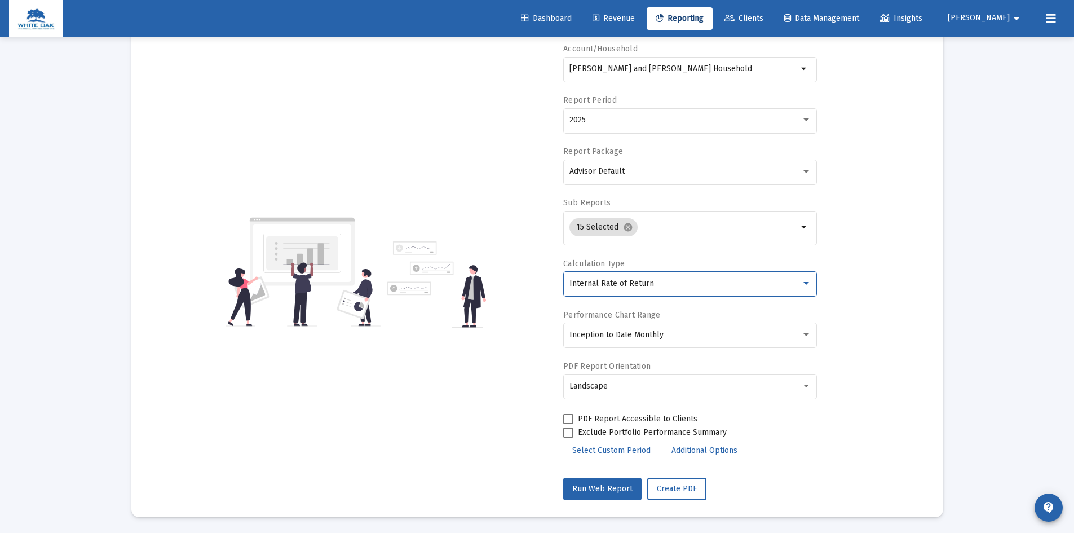
scroll to position [81, 0]
click at [595, 487] on span "Run Web Report" at bounding box center [602, 487] width 60 height 10
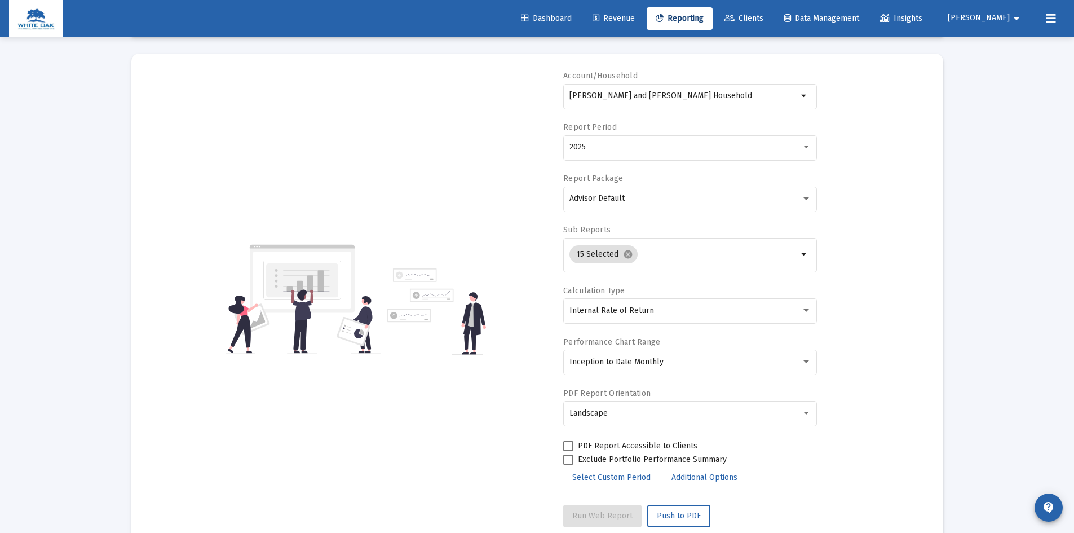
scroll to position [0, 0]
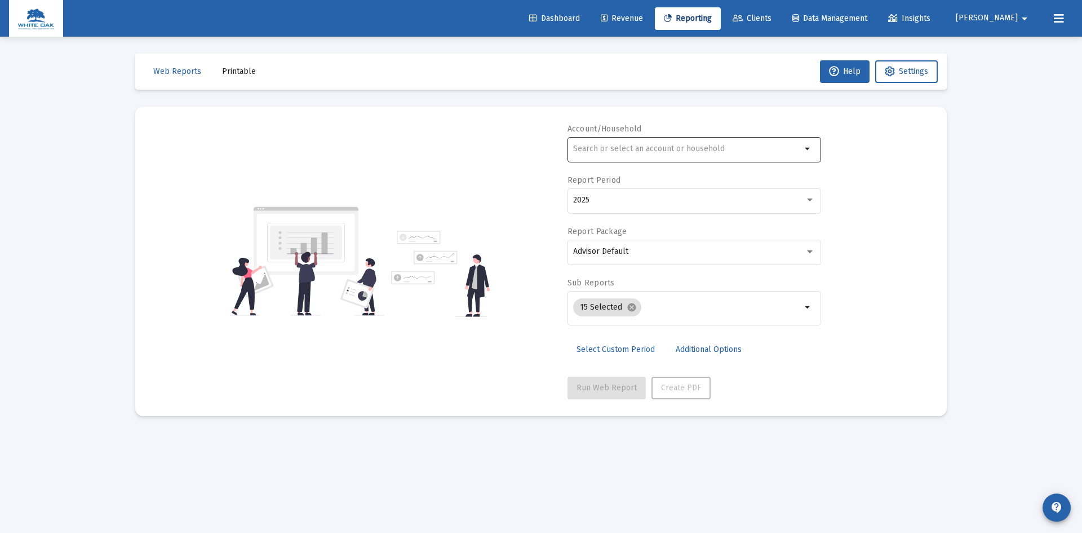
click at [644, 144] on div at bounding box center [687, 149] width 228 height 28
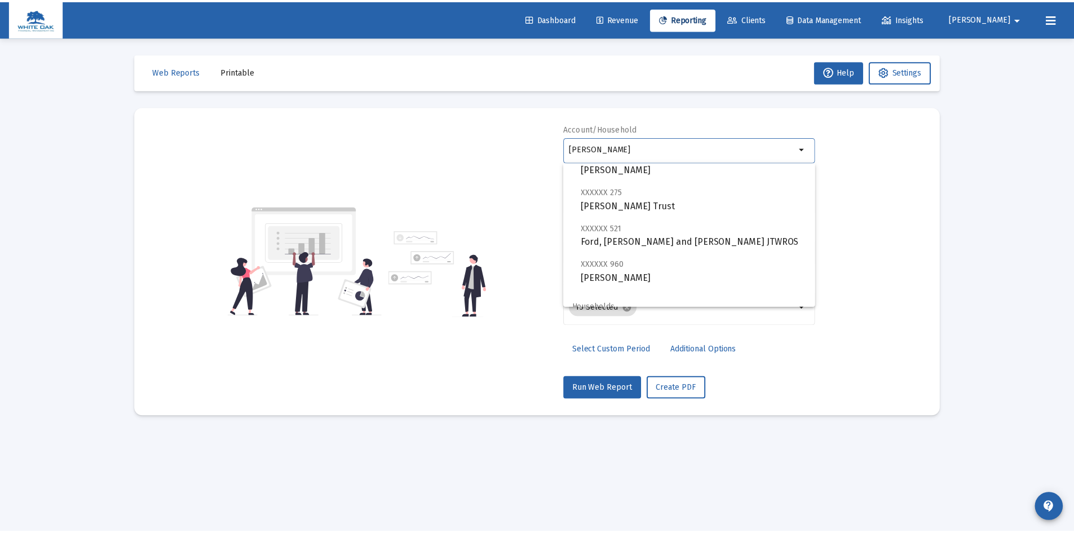
scroll to position [81, 0]
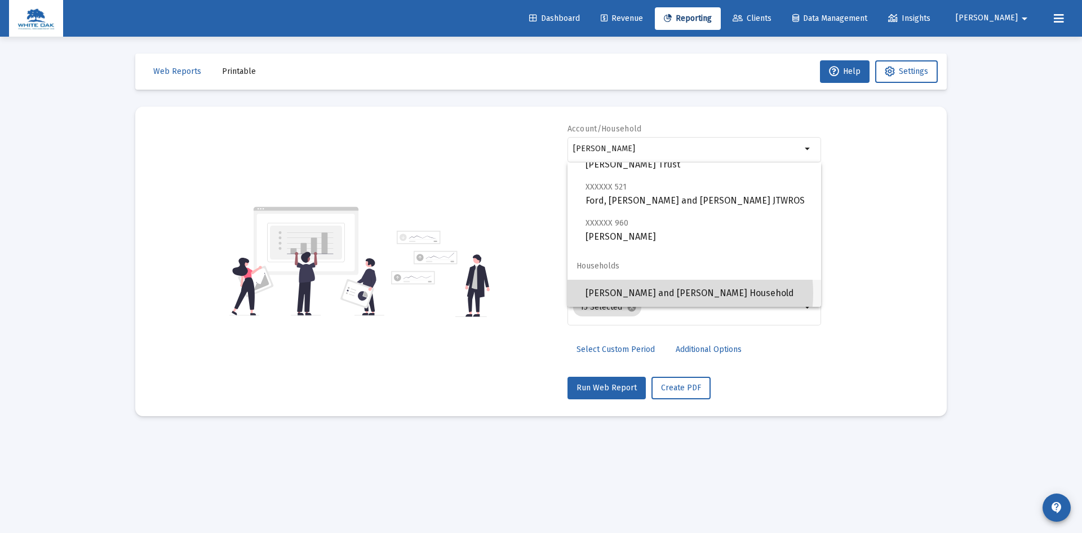
click at [672, 293] on span "[PERSON_NAME] and [PERSON_NAME] Household" at bounding box center [699, 293] width 227 height 27
type input "[PERSON_NAME] and [PERSON_NAME] Household"
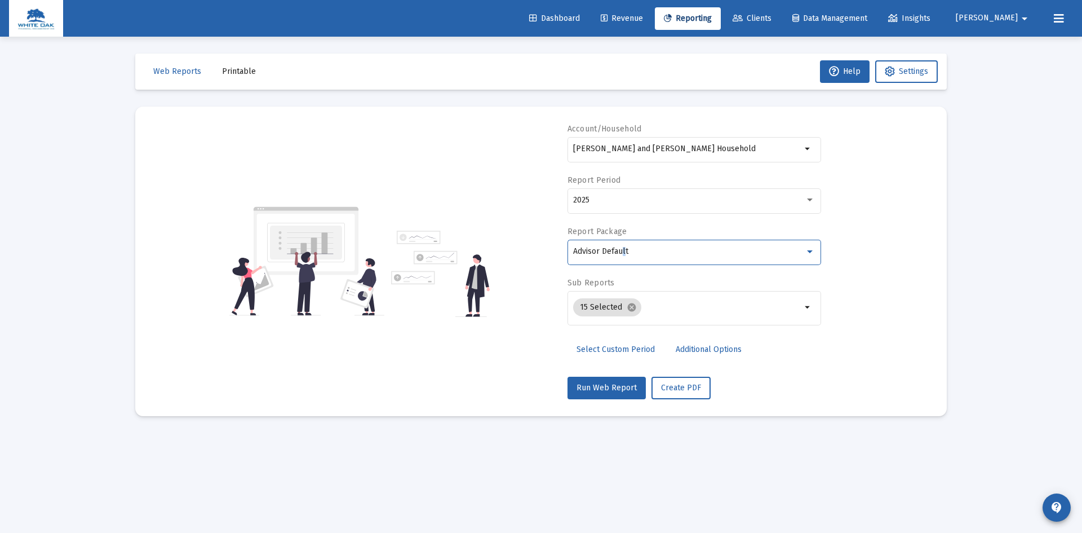
click at [624, 249] on span "Advisor Default" at bounding box center [600, 251] width 55 height 10
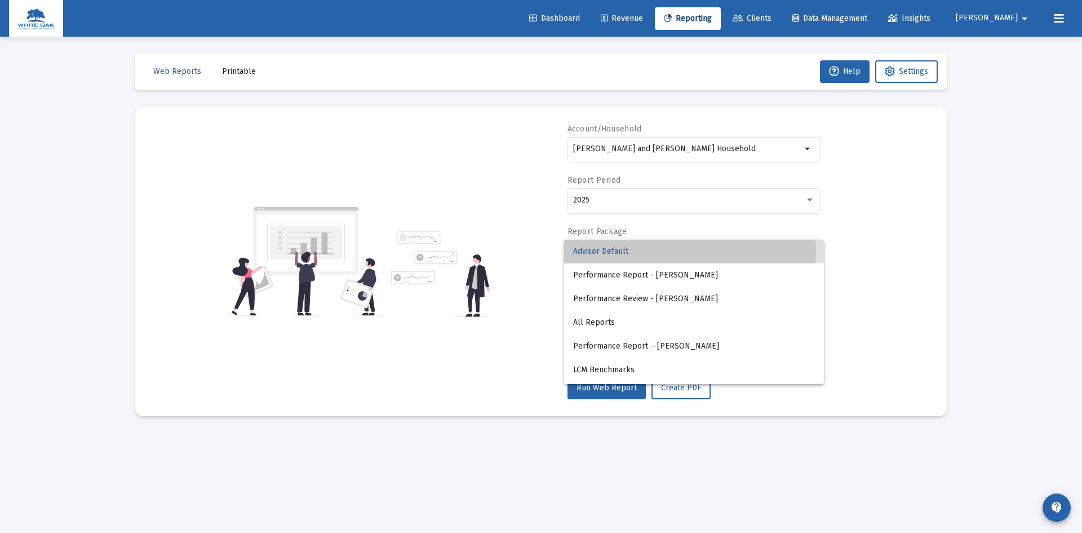
click at [627, 251] on span "Advisor Default" at bounding box center [694, 251] width 242 height 24
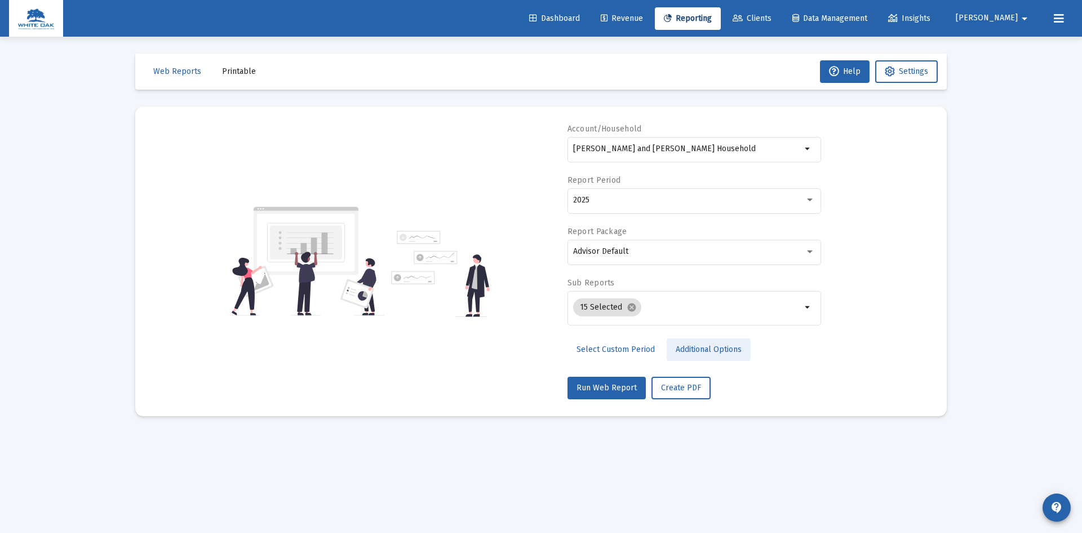
click at [711, 349] on span "Additional Options" at bounding box center [709, 349] width 66 height 10
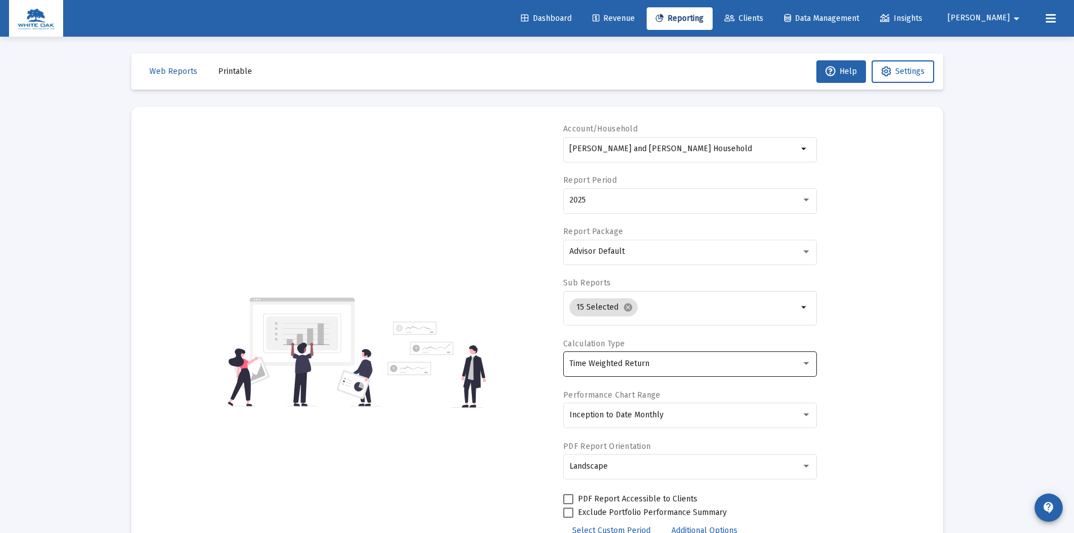
click at [655, 359] on div "Time Weighted Return" at bounding box center [685, 363] width 232 height 9
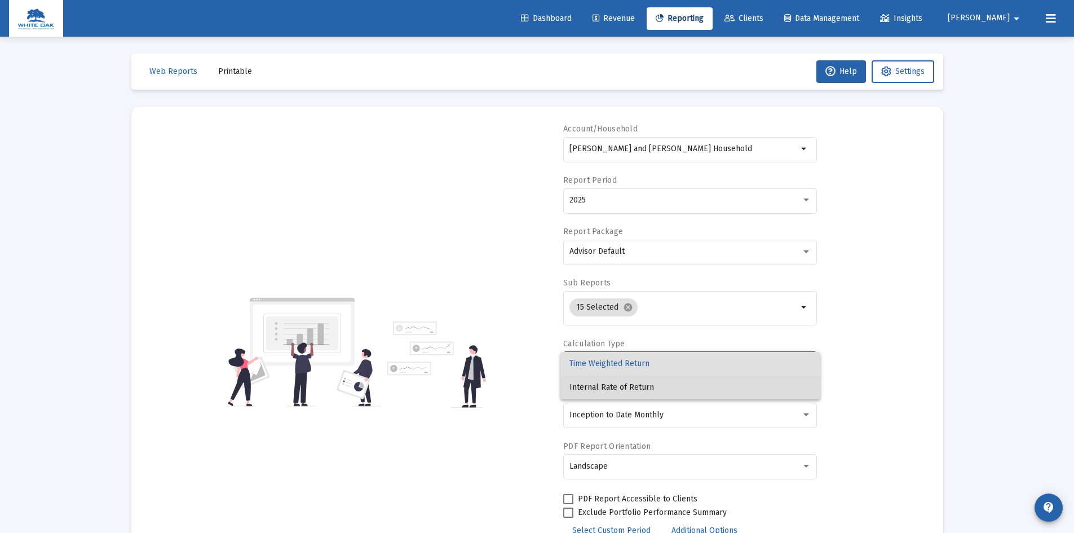
click at [618, 384] on span "Internal Rate of Return" at bounding box center [690, 387] width 242 height 24
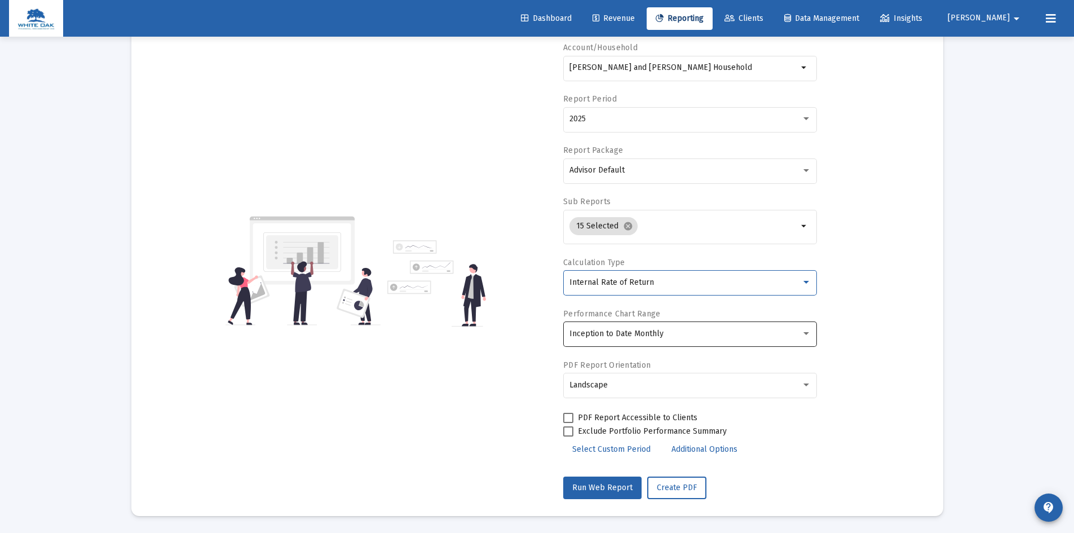
click at [663, 331] on div "Inception to Date Monthly" at bounding box center [685, 333] width 232 height 9
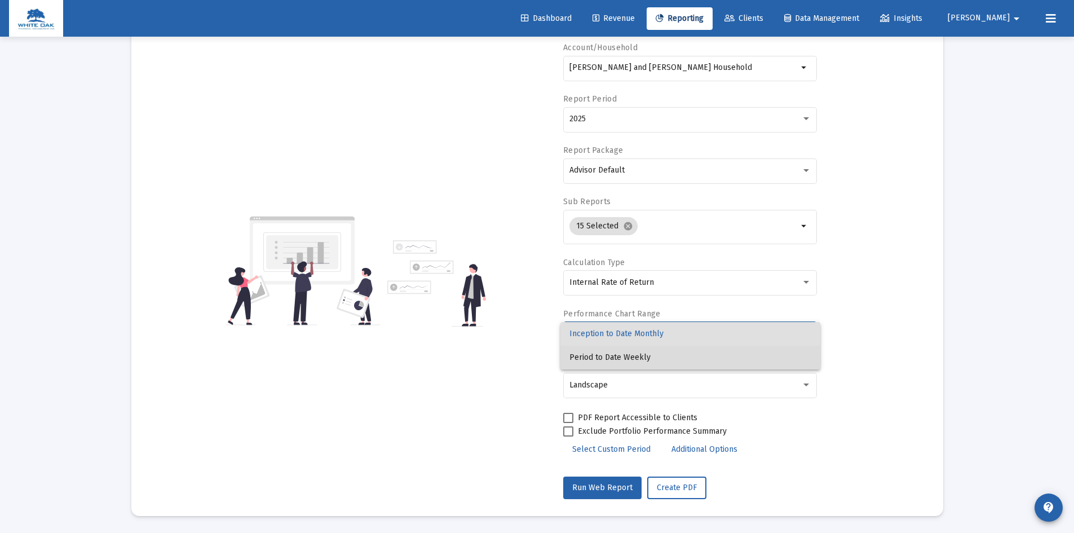
click at [632, 355] on span "Period to Date Weekly" at bounding box center [690, 357] width 242 height 24
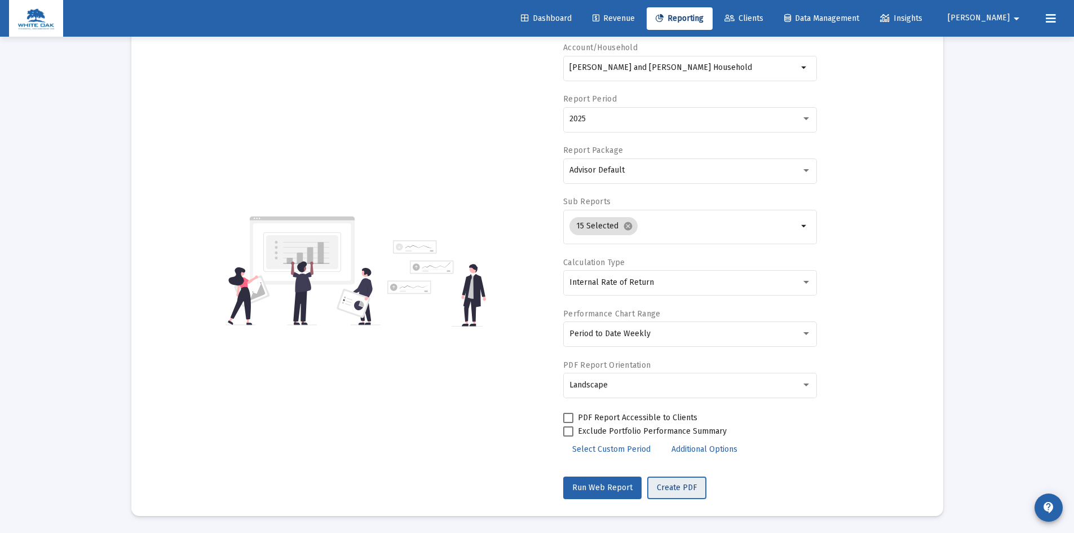
click at [677, 487] on span "Create PDF" at bounding box center [677, 487] width 40 height 10
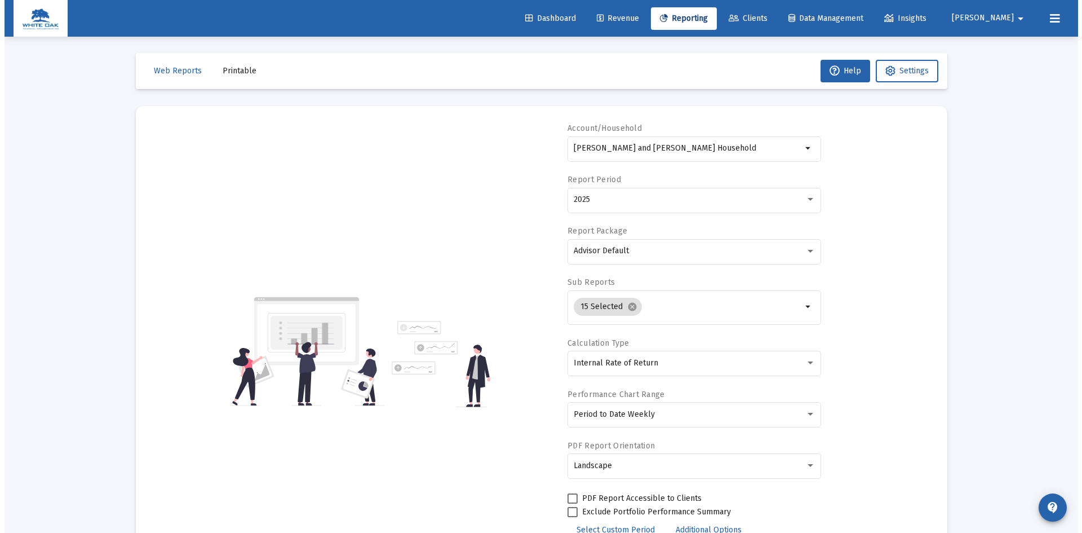
scroll to position [0, 0]
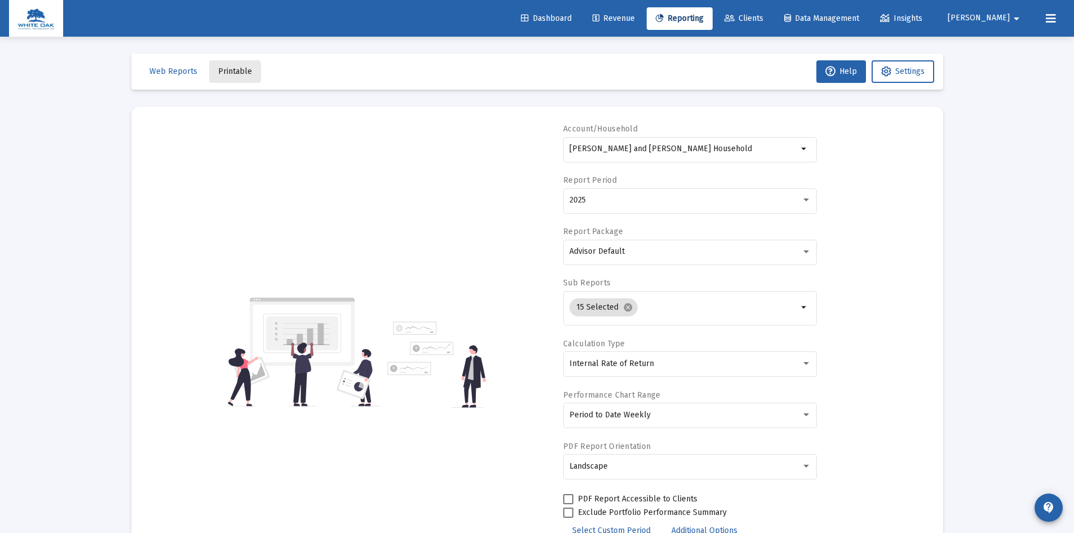
click at [224, 74] on span "Printable" at bounding box center [235, 71] width 34 height 10
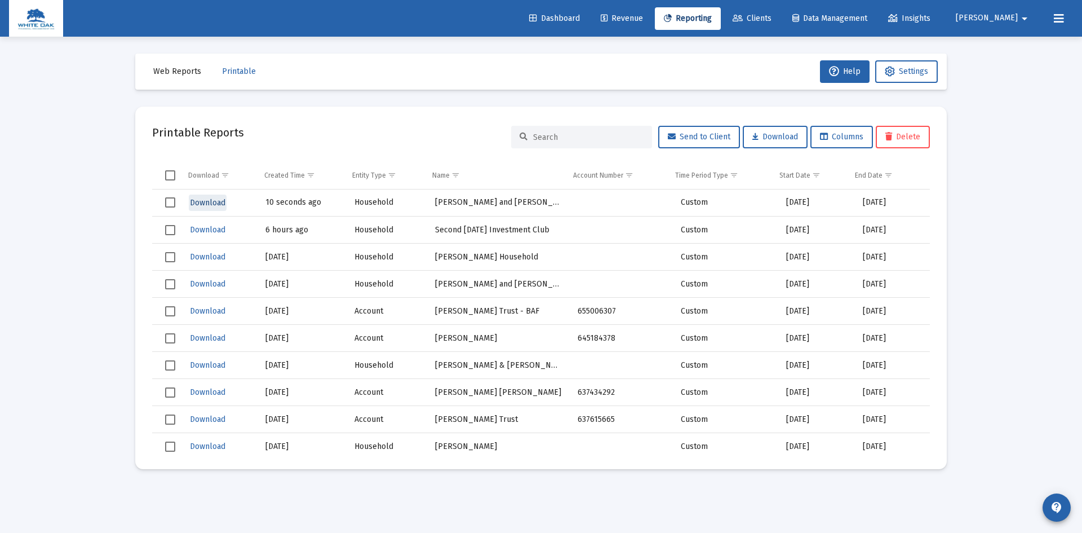
click at [204, 203] on span "Download" at bounding box center [208, 203] width 36 height 10
click at [199, 203] on span "Download" at bounding box center [208, 203] width 36 height 10
click at [168, 201] on span "Select row" at bounding box center [170, 202] width 10 height 10
click at [891, 140] on span "Delete" at bounding box center [902, 137] width 35 height 10
click at [227, 72] on span "Printable" at bounding box center [239, 71] width 34 height 10
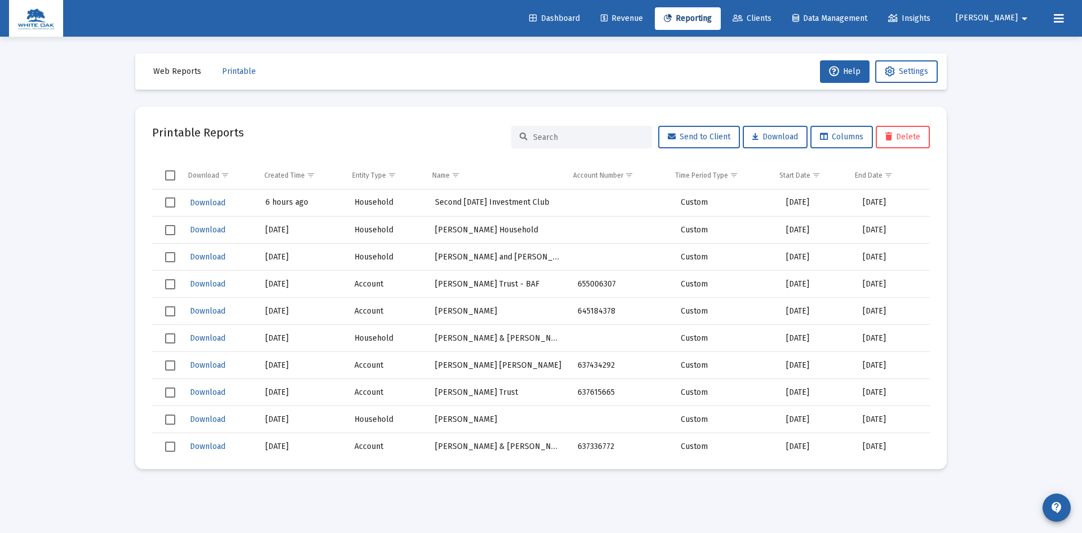
click at [185, 73] on span "Web Reports" at bounding box center [177, 71] width 48 height 10
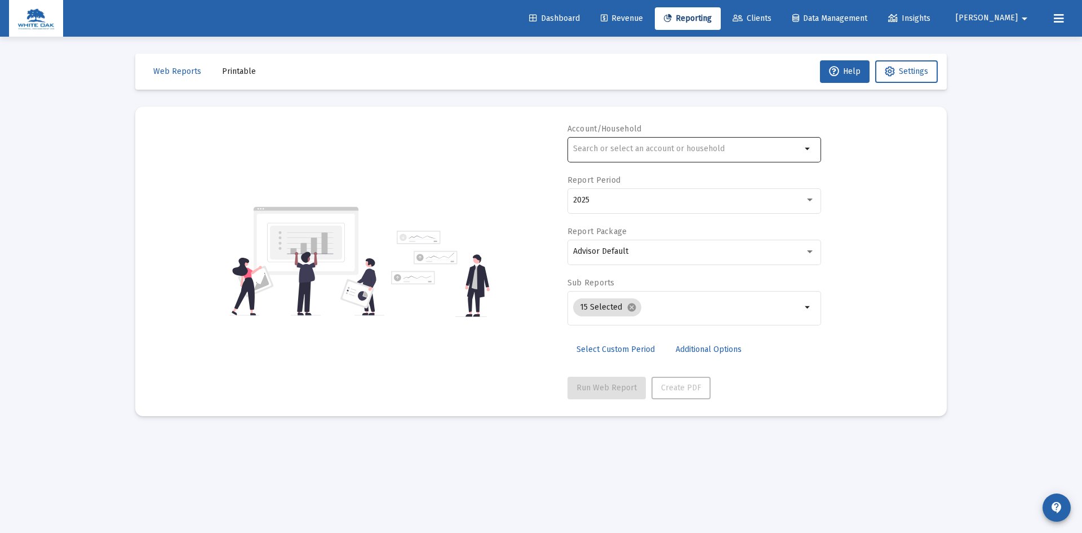
click at [646, 149] on input "text" at bounding box center [687, 148] width 228 height 9
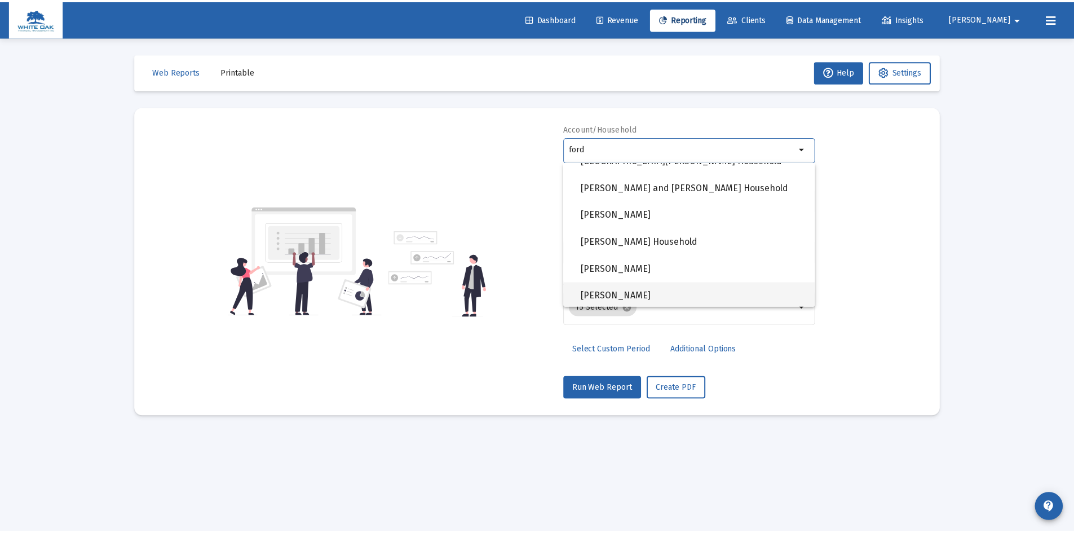
scroll to position [735, 0]
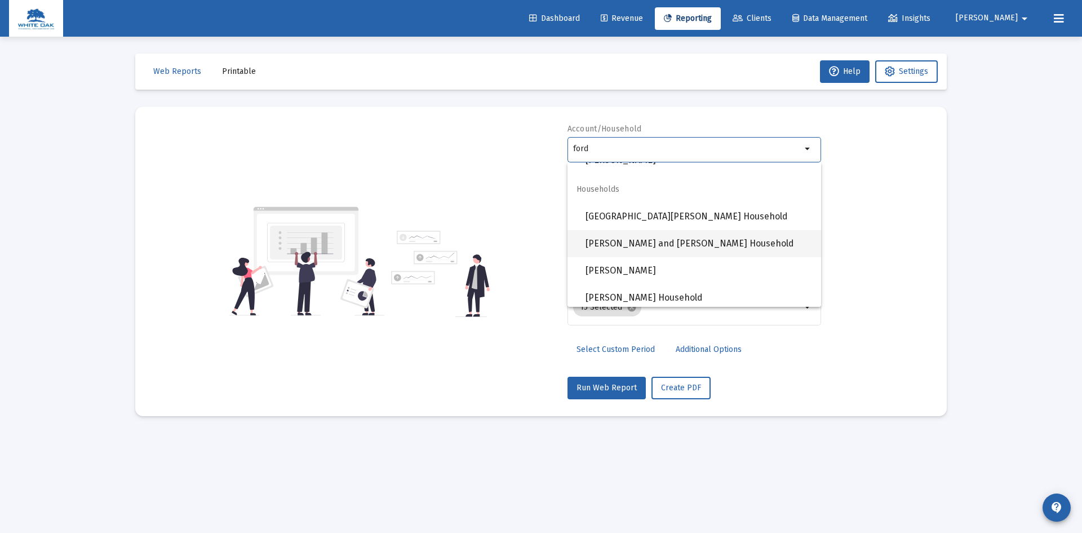
click at [715, 241] on span "[PERSON_NAME] and [PERSON_NAME] Household" at bounding box center [699, 243] width 227 height 27
type input "[PERSON_NAME] and [PERSON_NAME] Household"
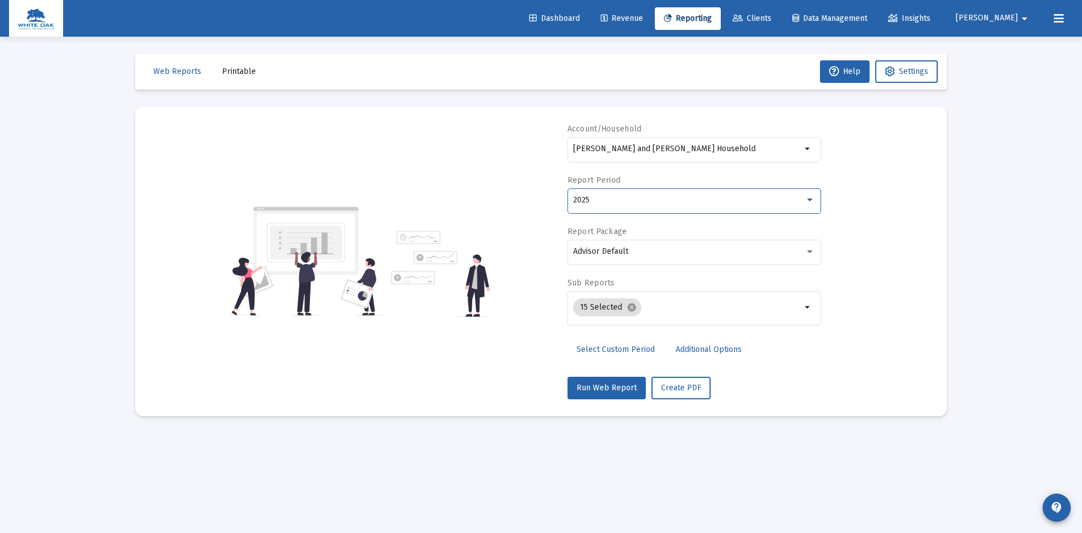
click at [667, 198] on div "2025" at bounding box center [689, 200] width 232 height 9
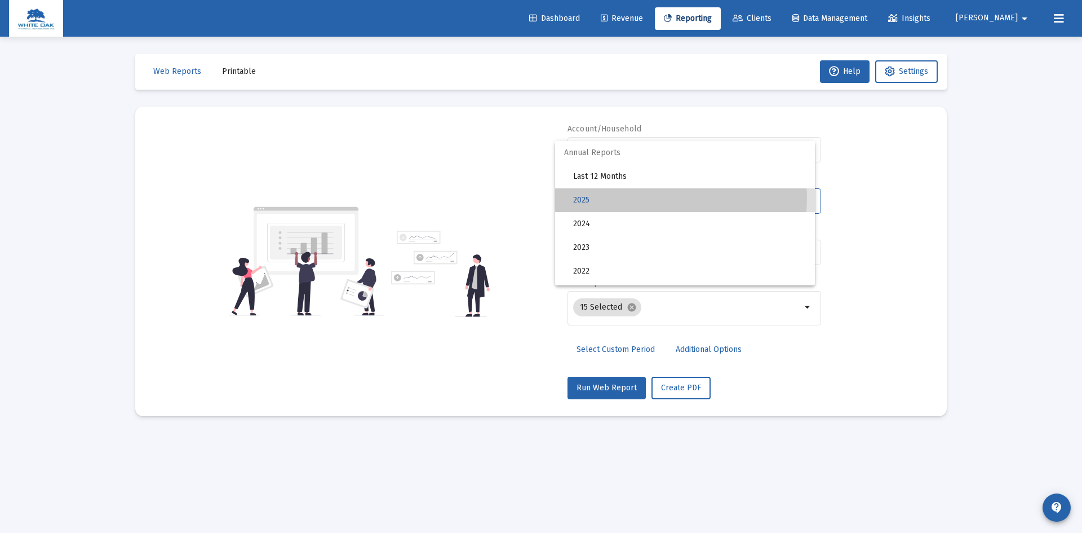
click at [667, 198] on span "2025" at bounding box center [689, 200] width 233 height 24
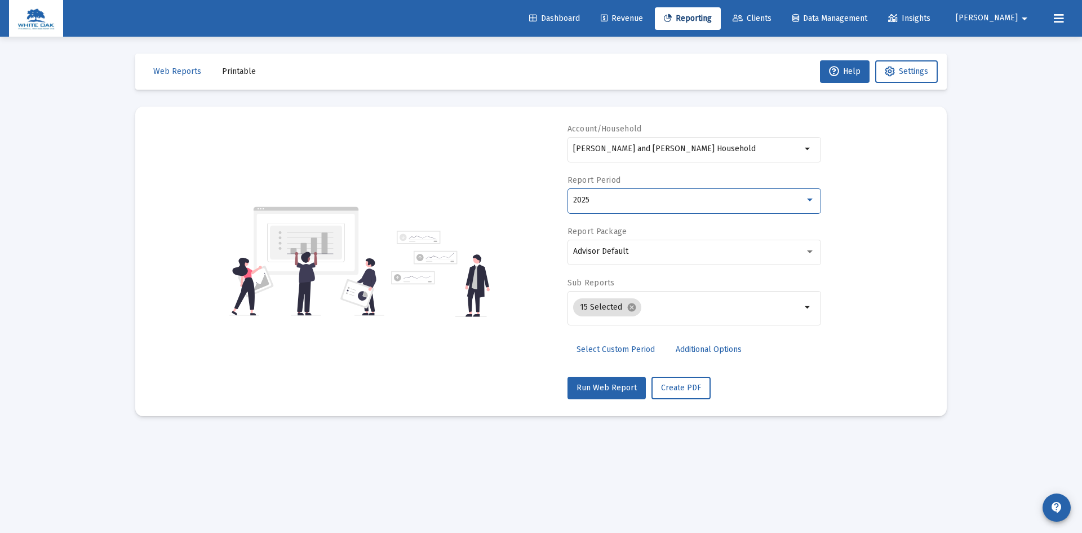
click at [667, 198] on div "2025" at bounding box center [689, 200] width 232 height 9
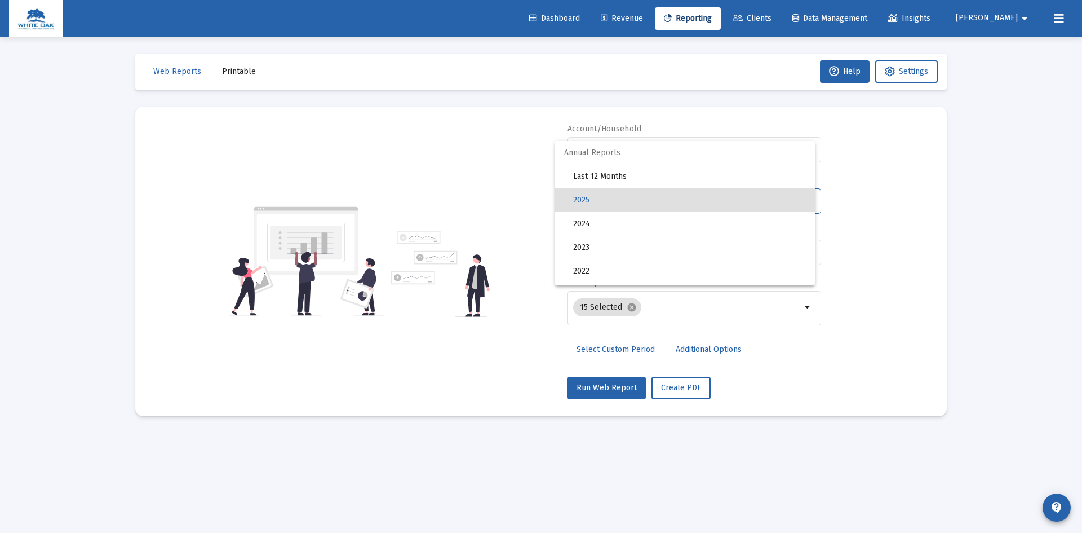
click at [611, 352] on div at bounding box center [541, 266] width 1082 height 533
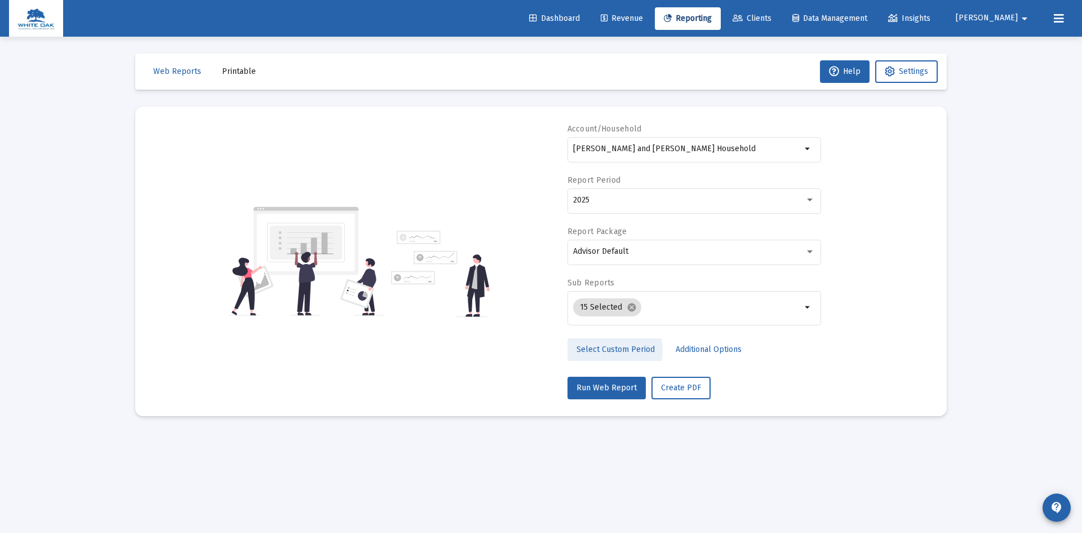
click at [611, 350] on span "Select Custom Period" at bounding box center [615, 349] width 78 height 10
click at [682, 202] on icon "Open calendar" at bounding box center [683, 200] width 12 height 12
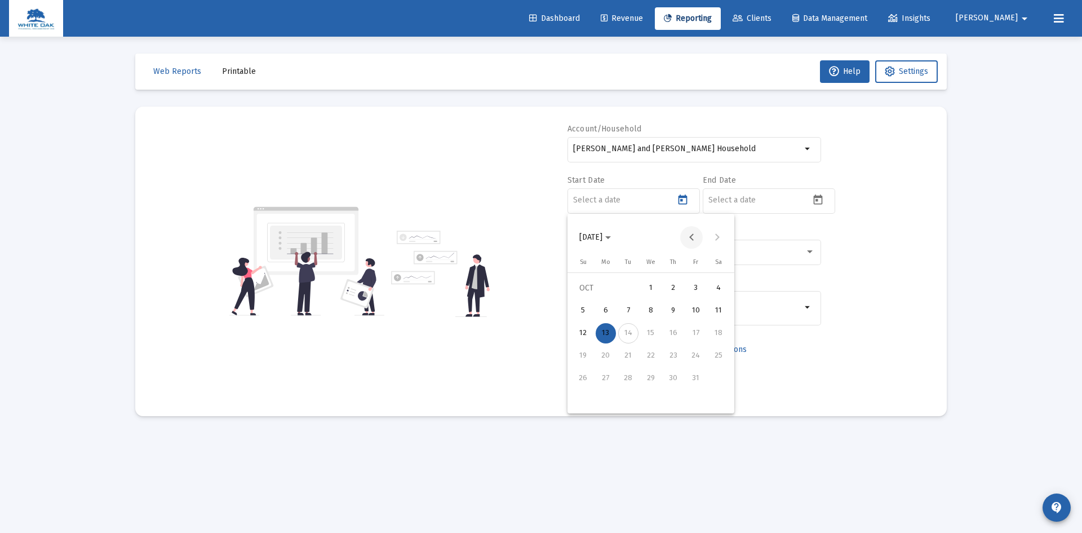
click at [691, 238] on button "Previous month" at bounding box center [691, 237] width 23 height 23
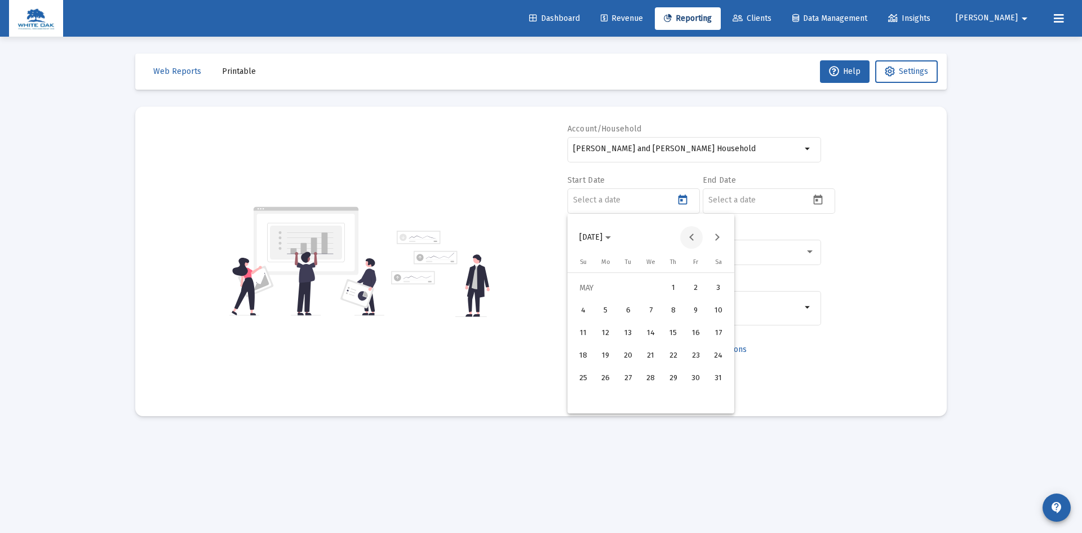
click at [687, 235] on button "Previous month" at bounding box center [691, 237] width 23 height 23
click at [617, 309] on button "1" at bounding box center [628, 310] width 23 height 23
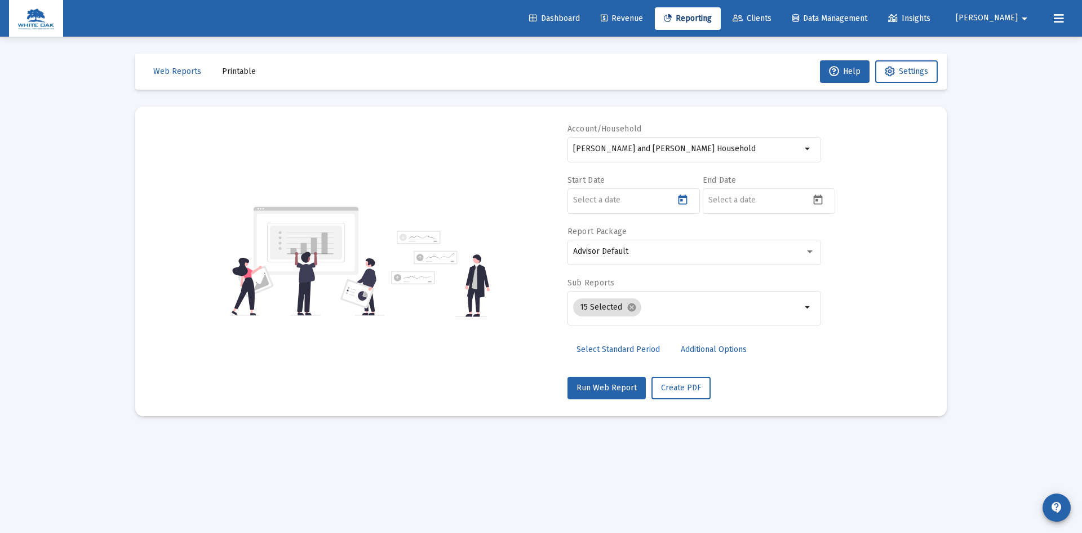
type input "[DATE]"
click at [818, 198] on icon "Open calendar" at bounding box center [818, 200] width 12 height 12
click at [825, 237] on button "Previous month" at bounding box center [826, 237] width 23 height 23
click at [825, 238] on button "Previous month" at bounding box center [826, 237] width 23 height 23
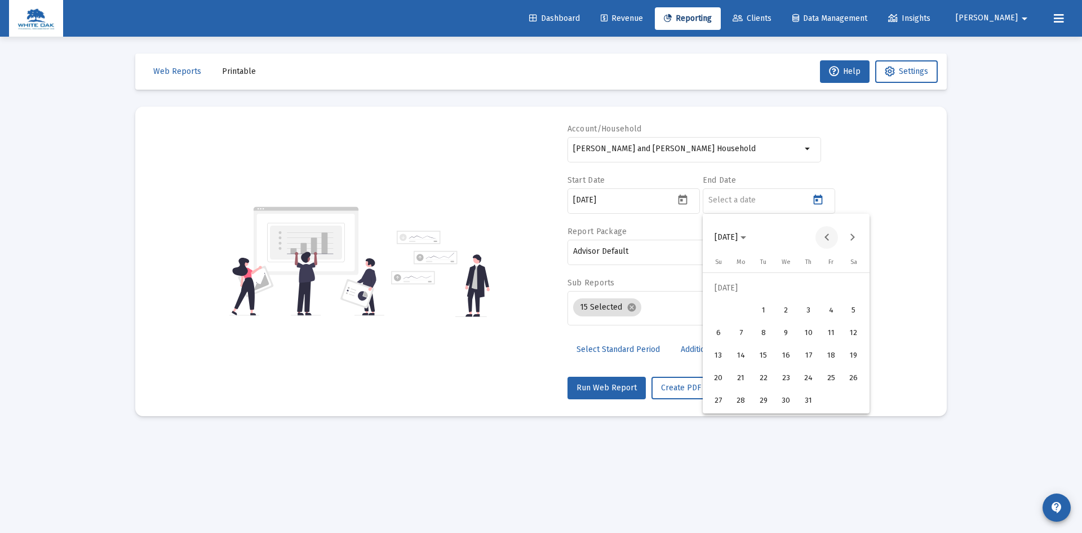
click at [825, 238] on button "Previous month" at bounding box center [826, 237] width 23 height 23
click at [744, 399] on div "30" at bounding box center [741, 401] width 20 height 20
type input "[DATE]"
click at [728, 348] on span "Additional Options" at bounding box center [714, 349] width 66 height 10
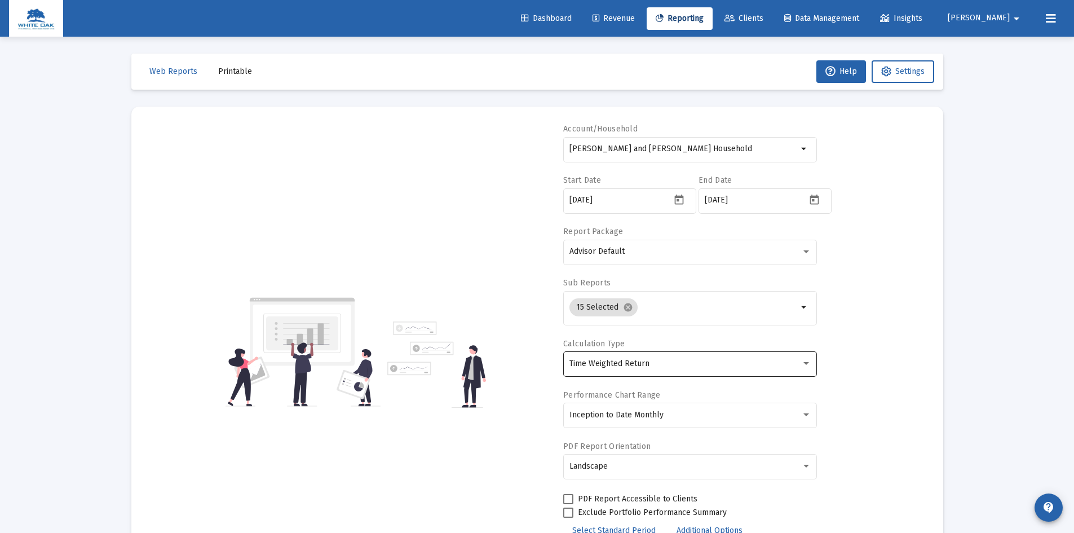
click at [727, 357] on div "Time Weighted Return" at bounding box center [690, 363] width 242 height 28
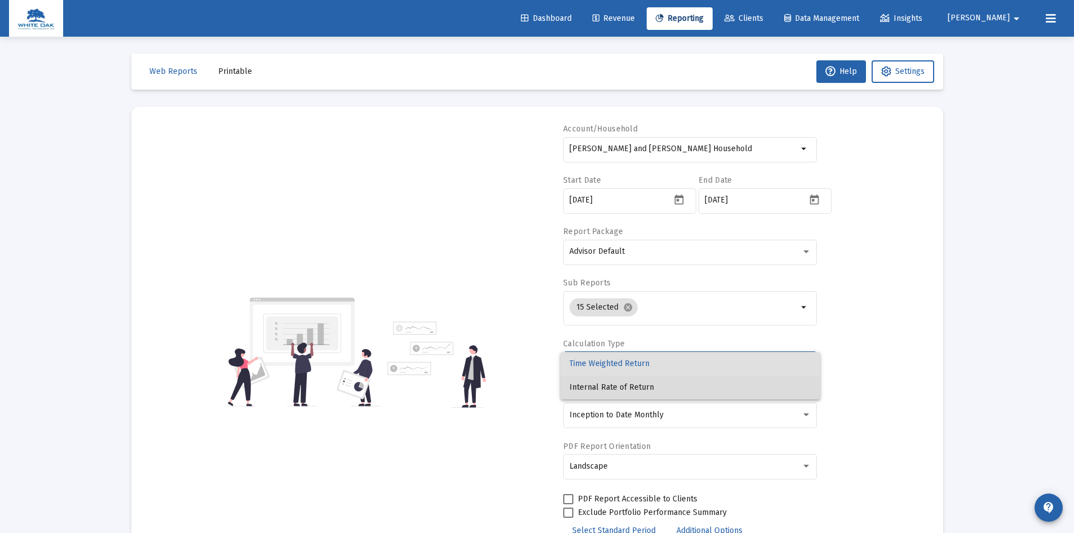
click at [640, 385] on span "Internal Rate of Return" at bounding box center [690, 387] width 242 height 24
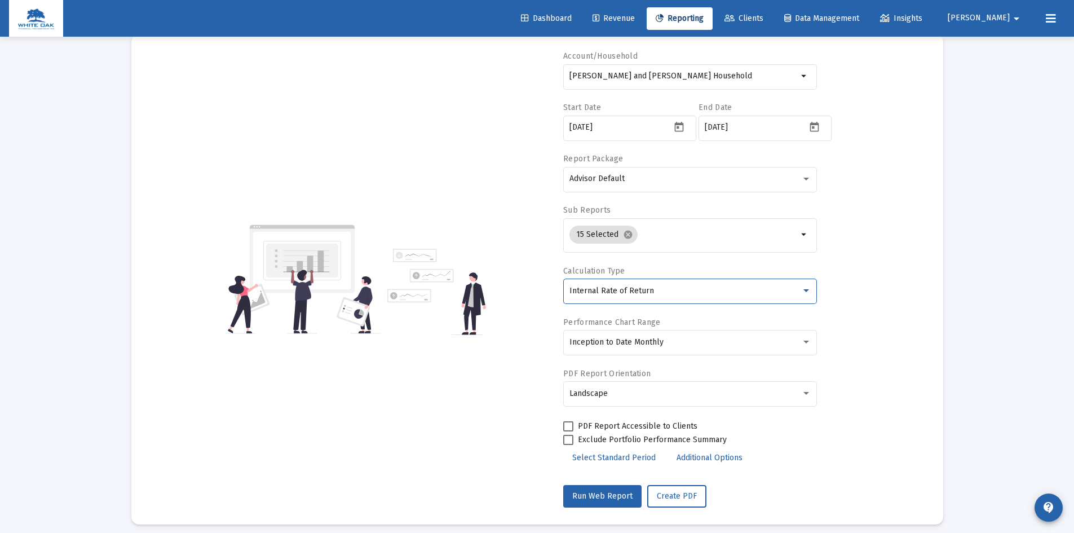
scroll to position [81, 0]
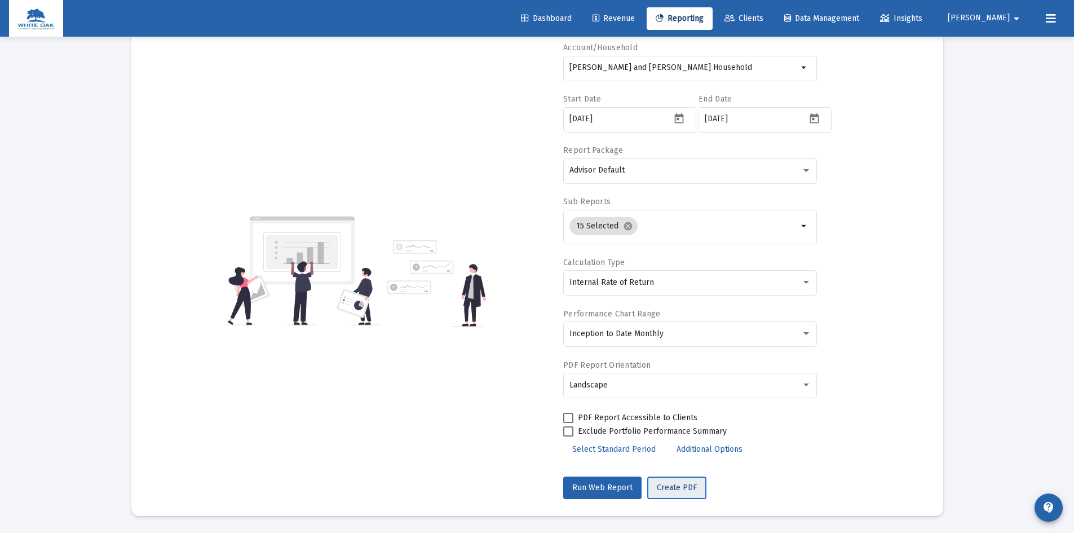
click at [669, 489] on span "Create PDF" at bounding box center [677, 487] width 40 height 10
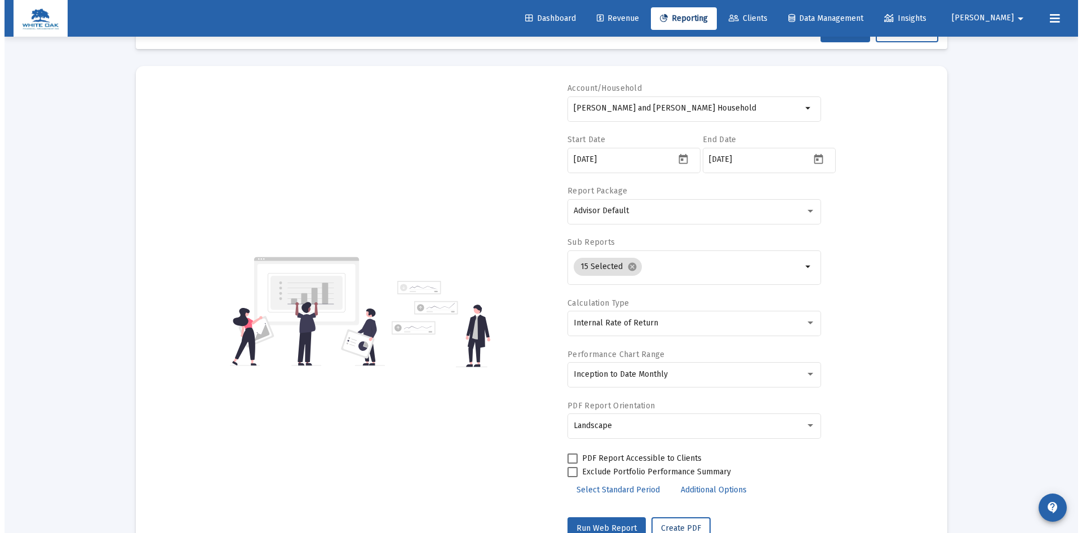
scroll to position [0, 0]
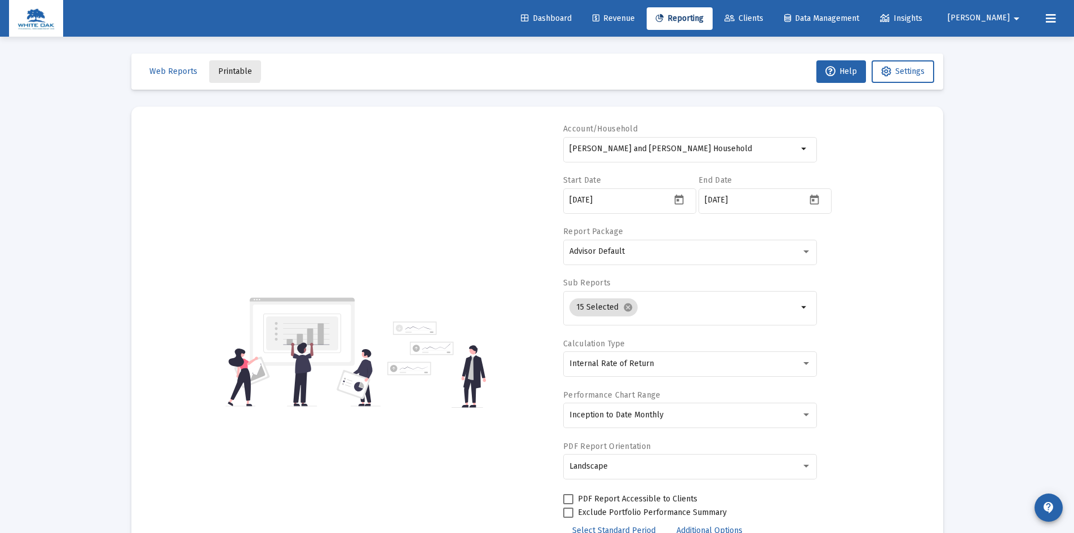
click at [230, 70] on span "Printable" at bounding box center [235, 71] width 34 height 10
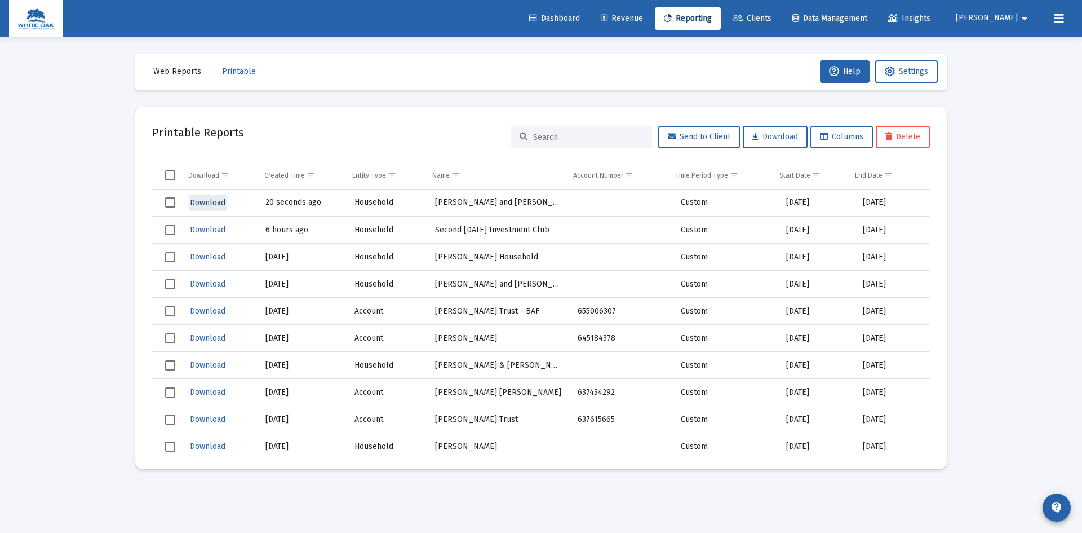
click at [198, 204] on span "Download" at bounding box center [208, 203] width 36 height 10
